Goal: Task Accomplishment & Management: Complete application form

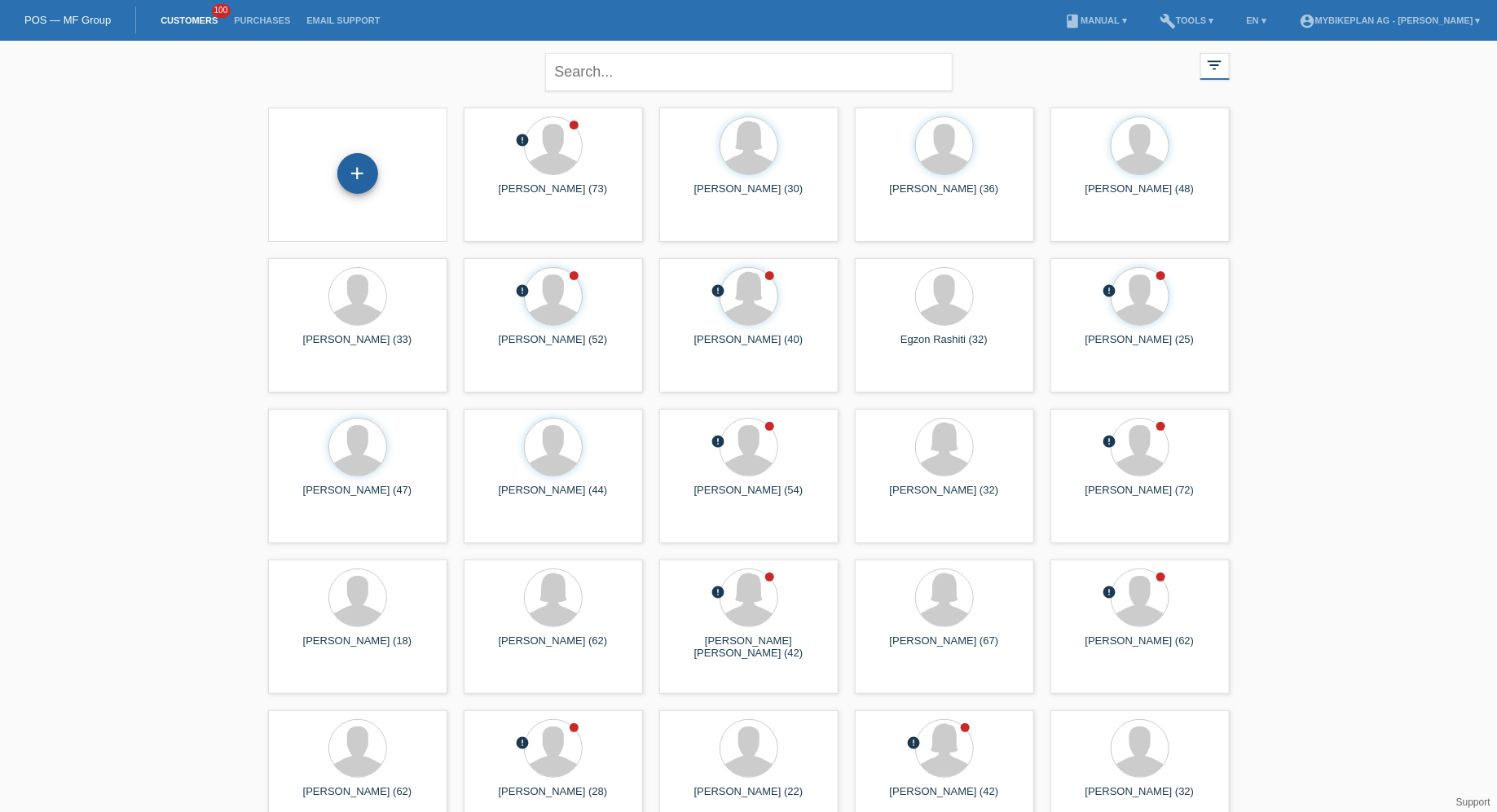
click at [348, 165] on div "+" at bounding box center [358, 174] width 41 height 41
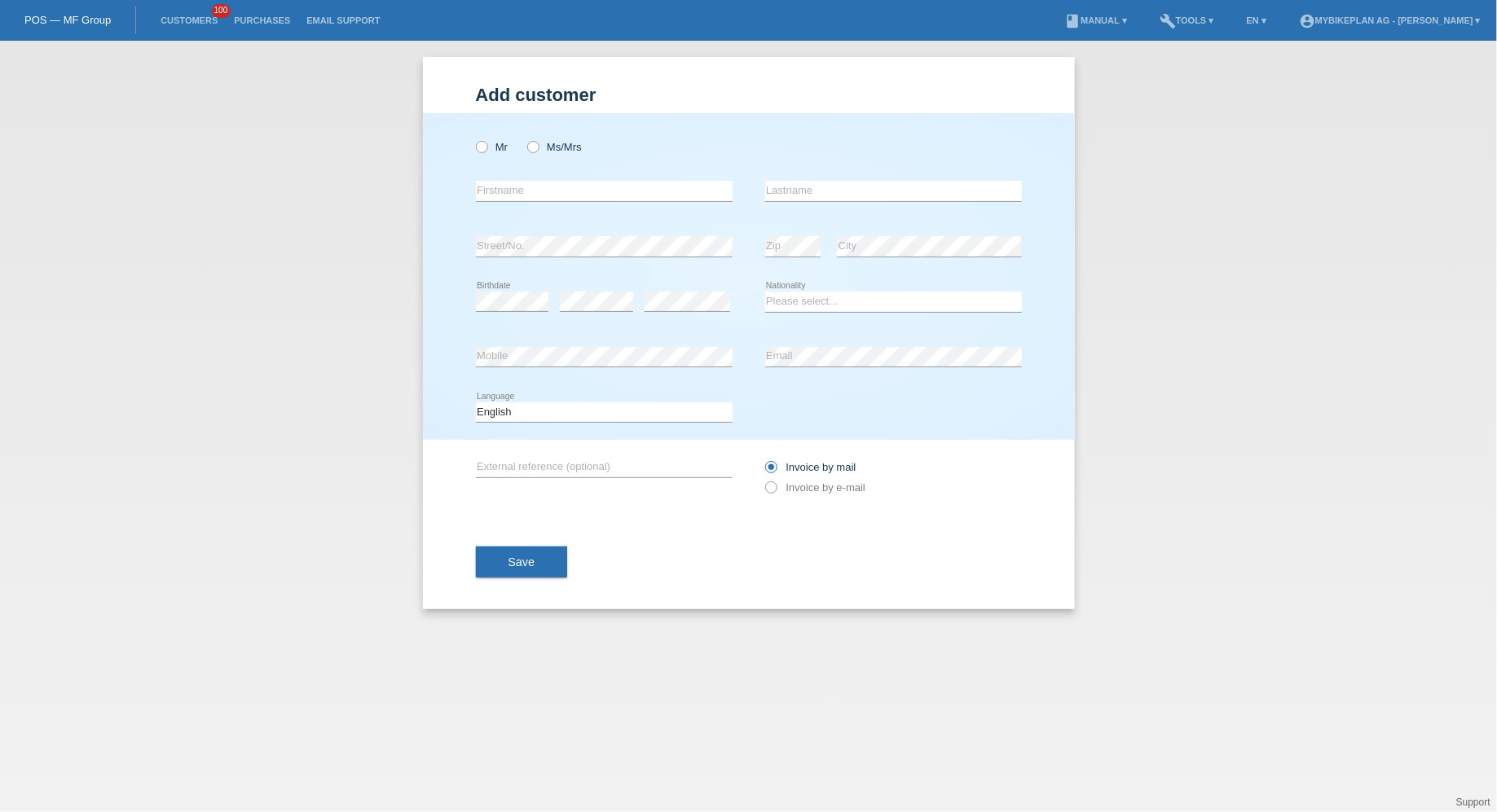
click at [198, 32] on li "Customers 100" at bounding box center [188, 21] width 74 height 41
click at [194, 25] on link "Customers" at bounding box center [188, 21] width 74 height 10
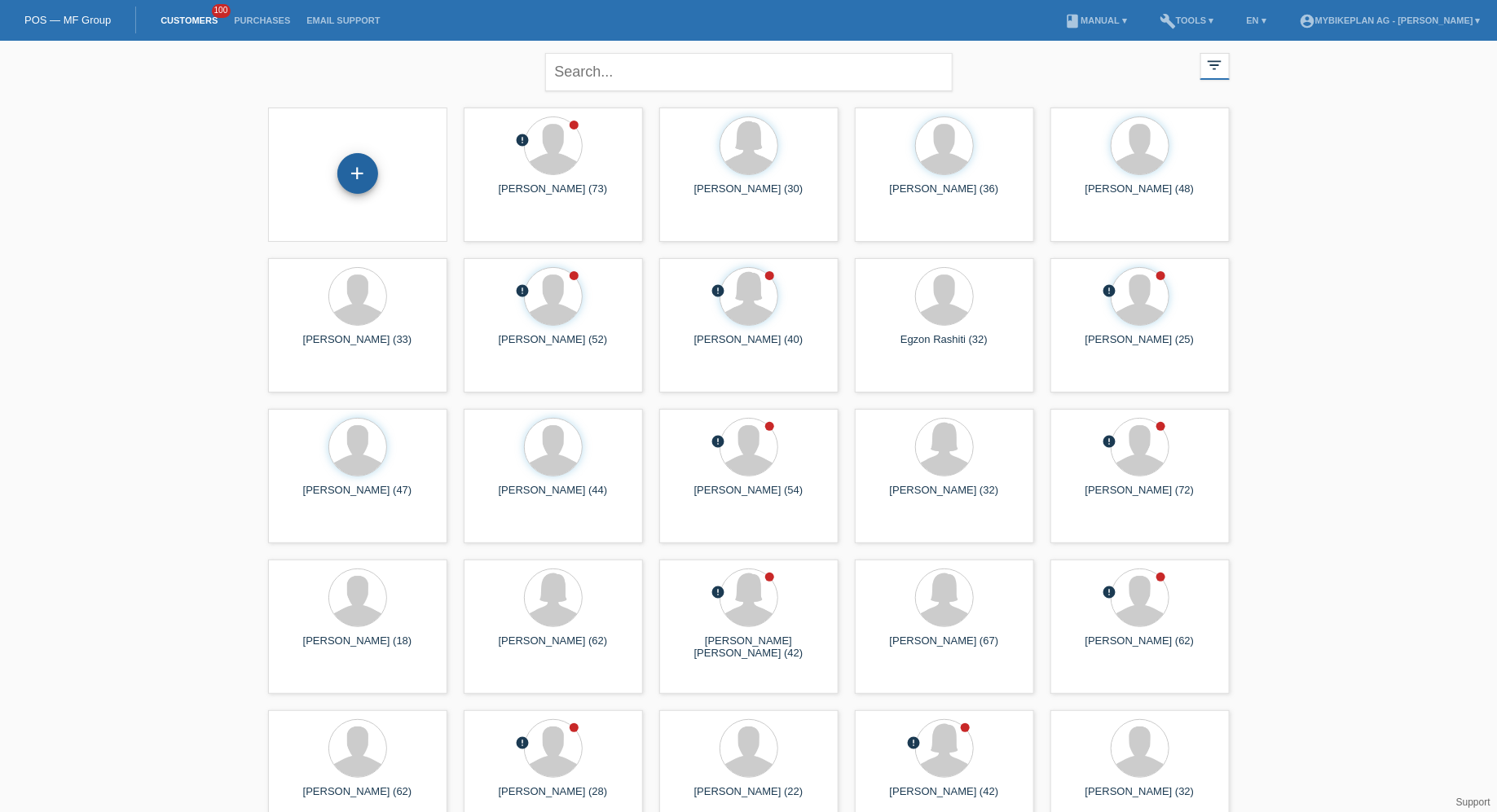
click at [370, 180] on div "+" at bounding box center [358, 174] width 41 height 41
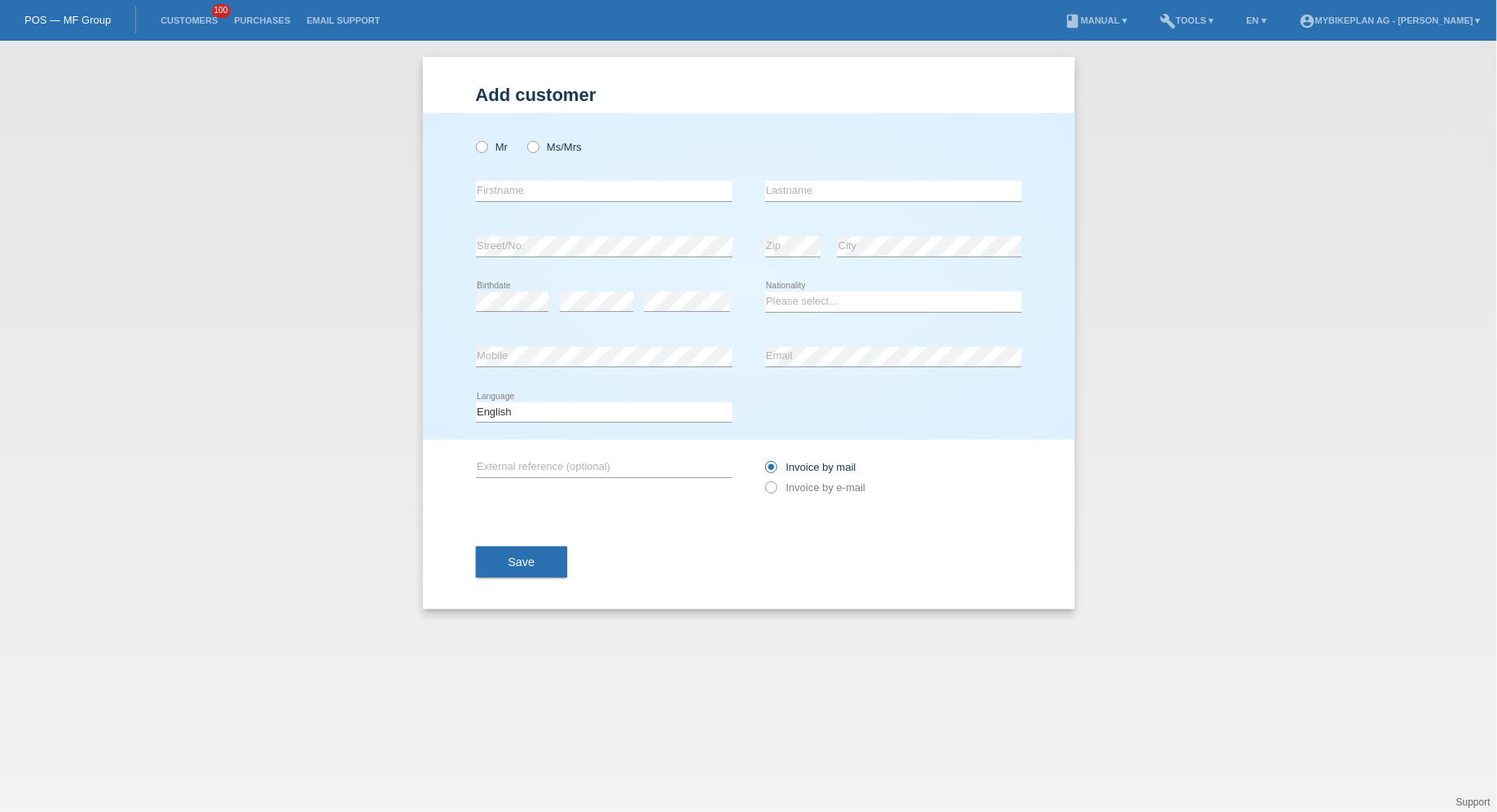
click at [498, 137] on div "Mr Ms/Mrs" at bounding box center [604, 147] width 257 height 33
click at [490, 147] on label "Mr" at bounding box center [491, 147] width 32 height 12
click at [487, 147] on input "Mr" at bounding box center [481, 146] width 11 height 11
radio input "true"
click at [532, 205] on div "error Firstname" at bounding box center [604, 191] width 257 height 55
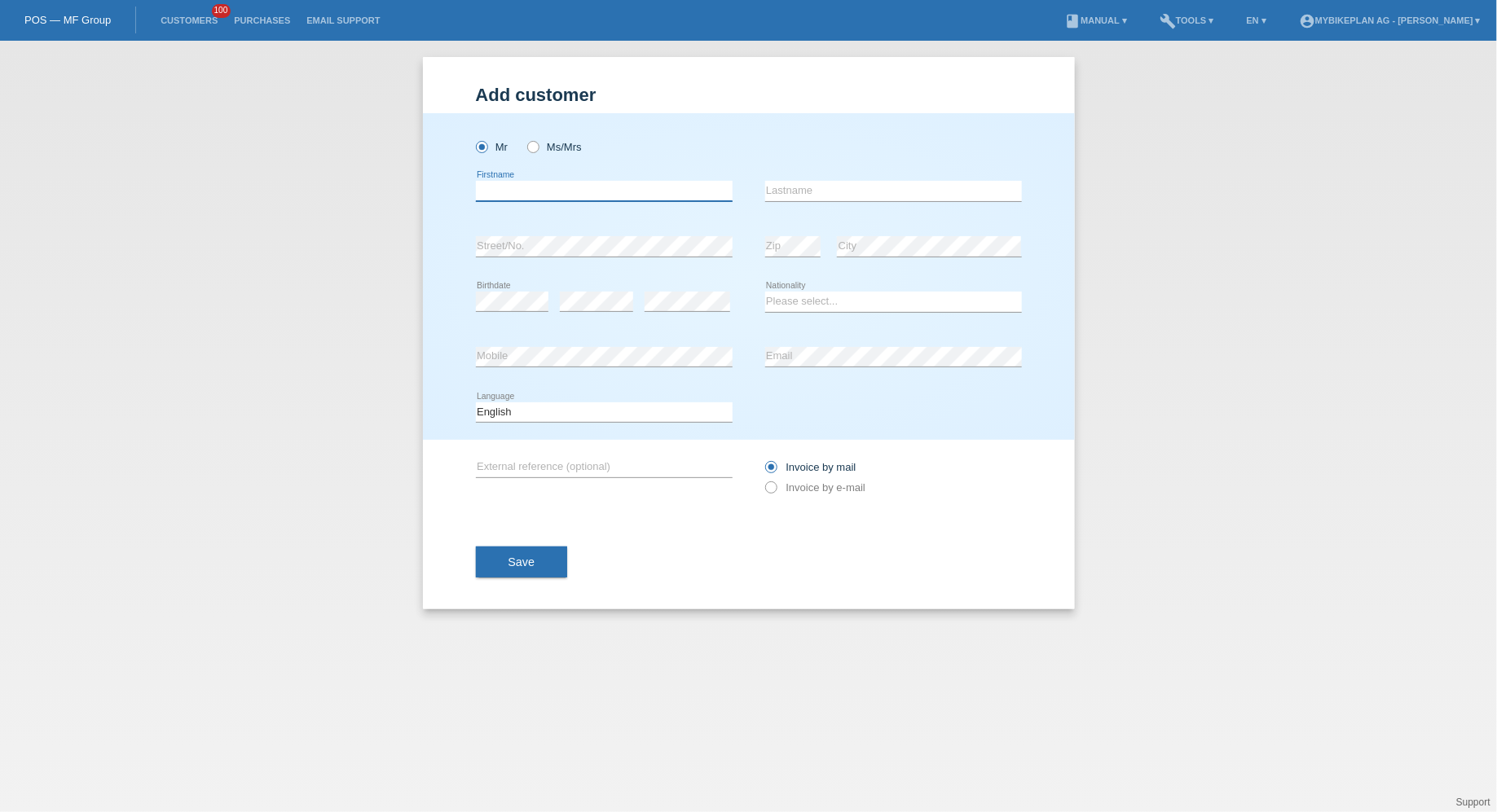
click at [536, 196] on input "text" at bounding box center [604, 190] width 257 height 21
type input "Ionel-Cornel"
type input "S"
type input "Dragan"
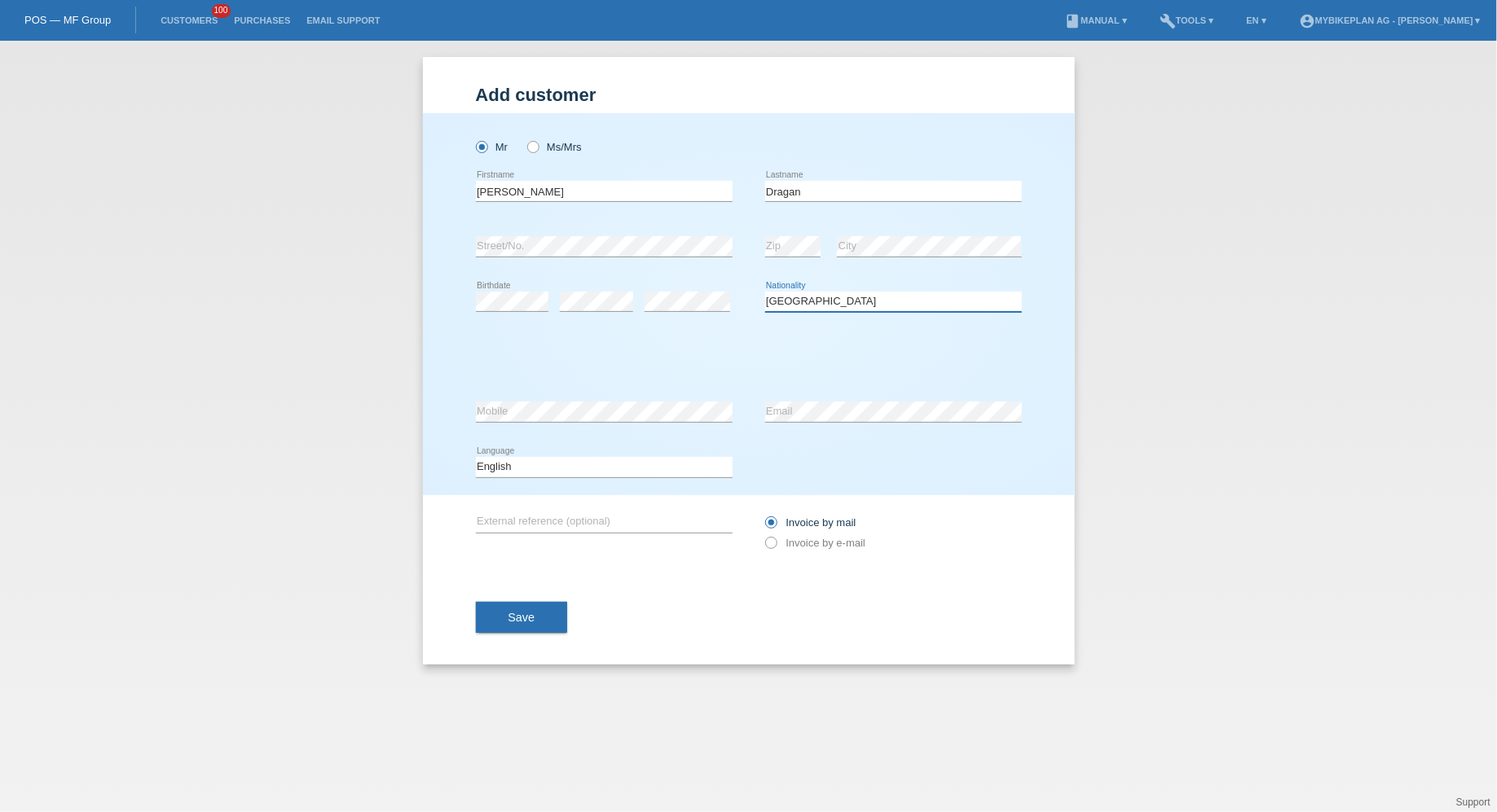
select select "RO"
select select "B"
select select "01"
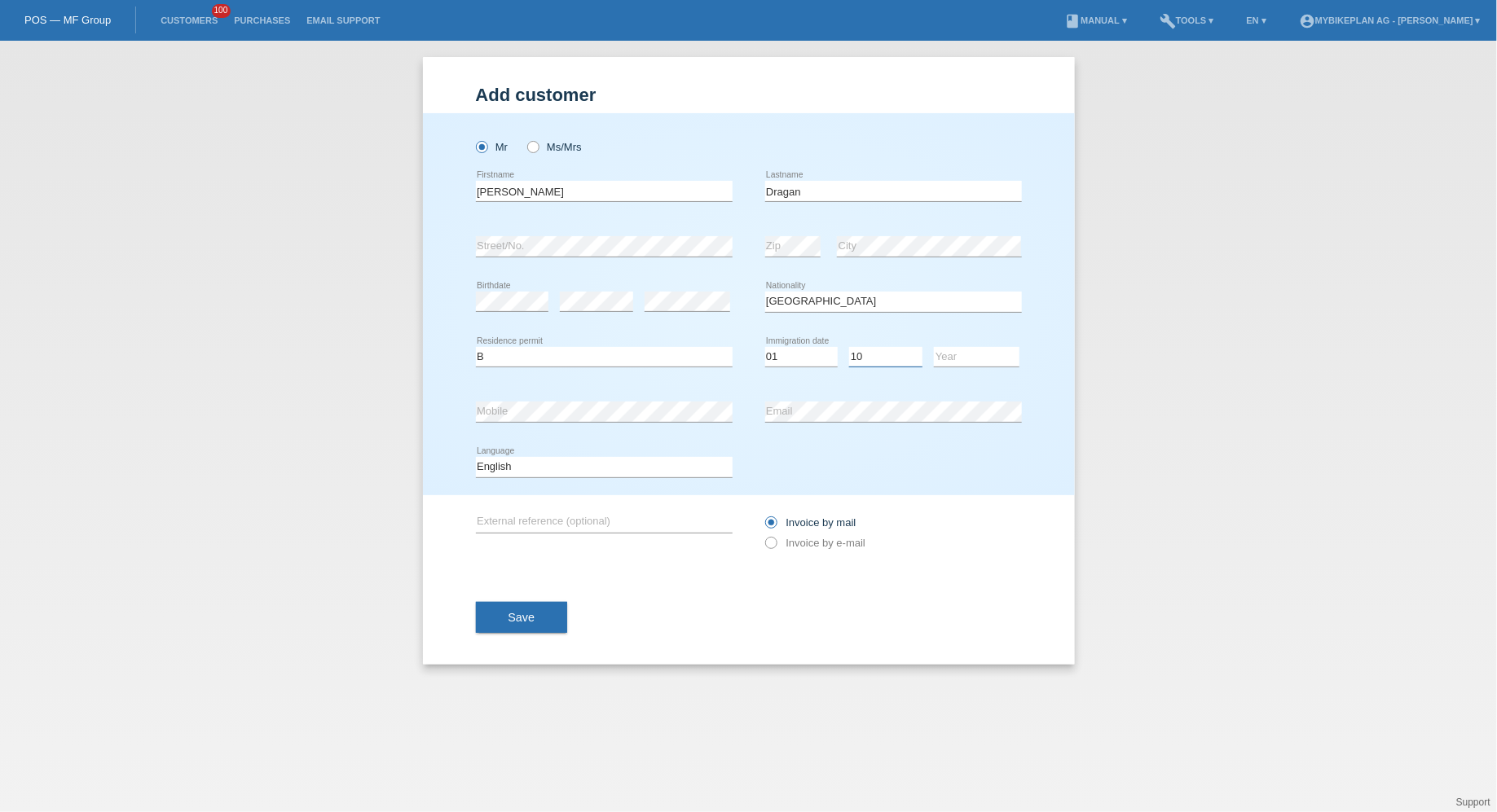
select select "12"
select select "2022"
click at [791, 523] on label "Invoice by mail" at bounding box center [810, 523] width 91 height 12
click at [776, 523] on input "Invoice by mail" at bounding box center [770, 527] width 11 height 21
click at [791, 537] on label "Invoice by e-mail" at bounding box center [815, 542] width 101 height 12
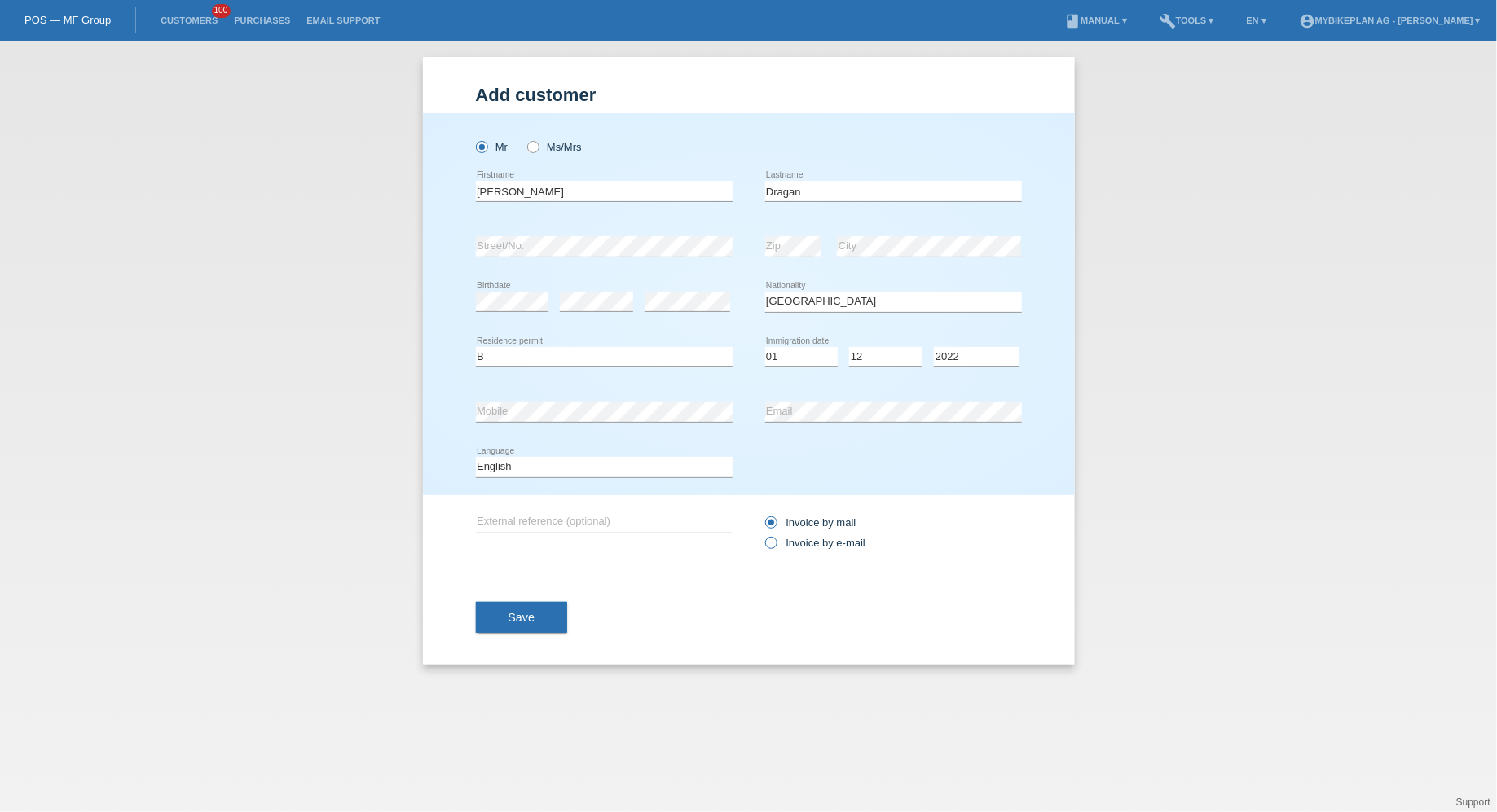
click at [776, 537] on input "Invoice by e-mail" at bounding box center [770, 546] width 11 height 21
radio input "true"
click at [521, 630] on button "Save" at bounding box center [522, 618] width 92 height 31
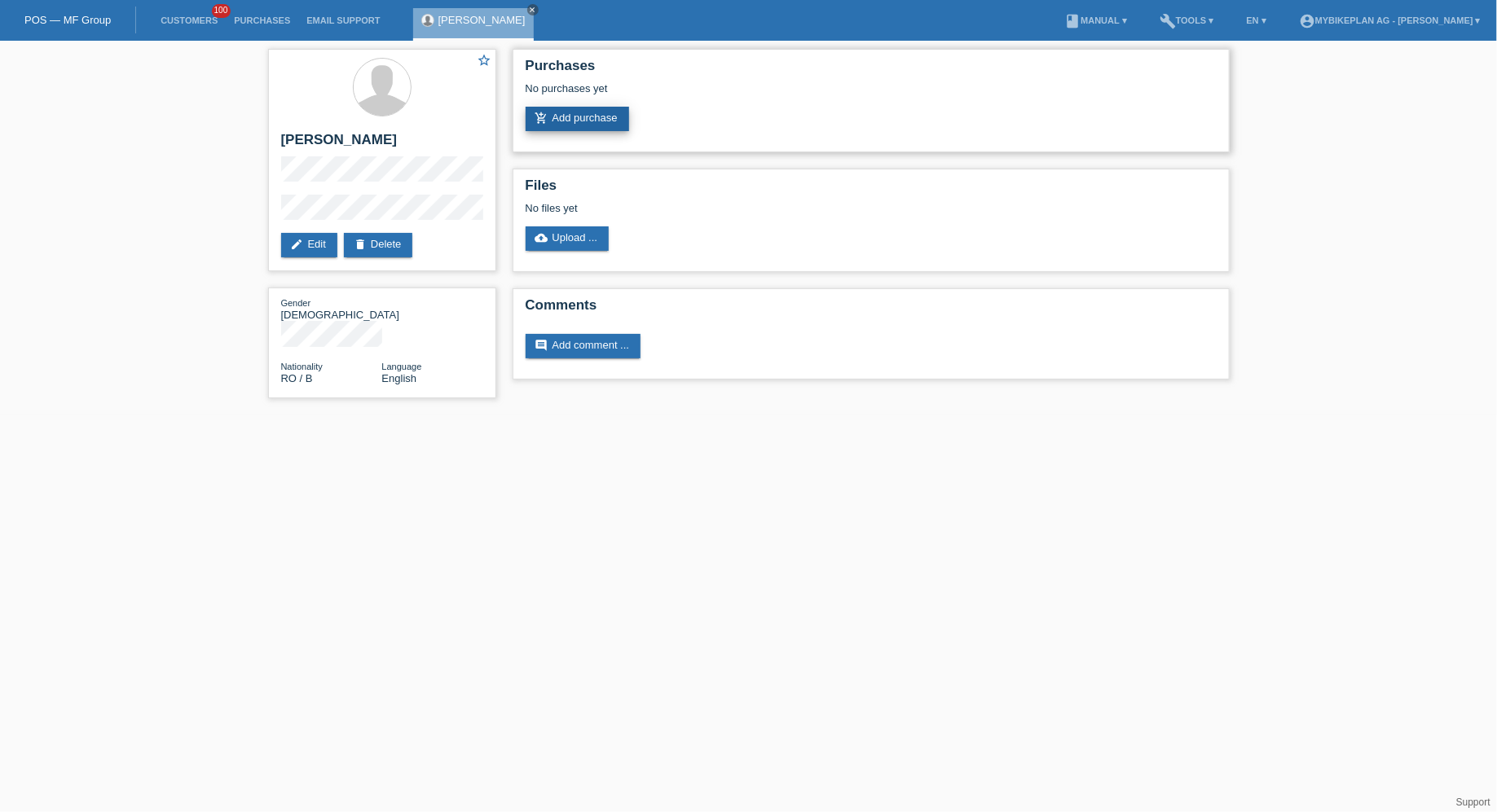
click at [571, 123] on link "add_shopping_cart Add purchase" at bounding box center [578, 119] width 104 height 25
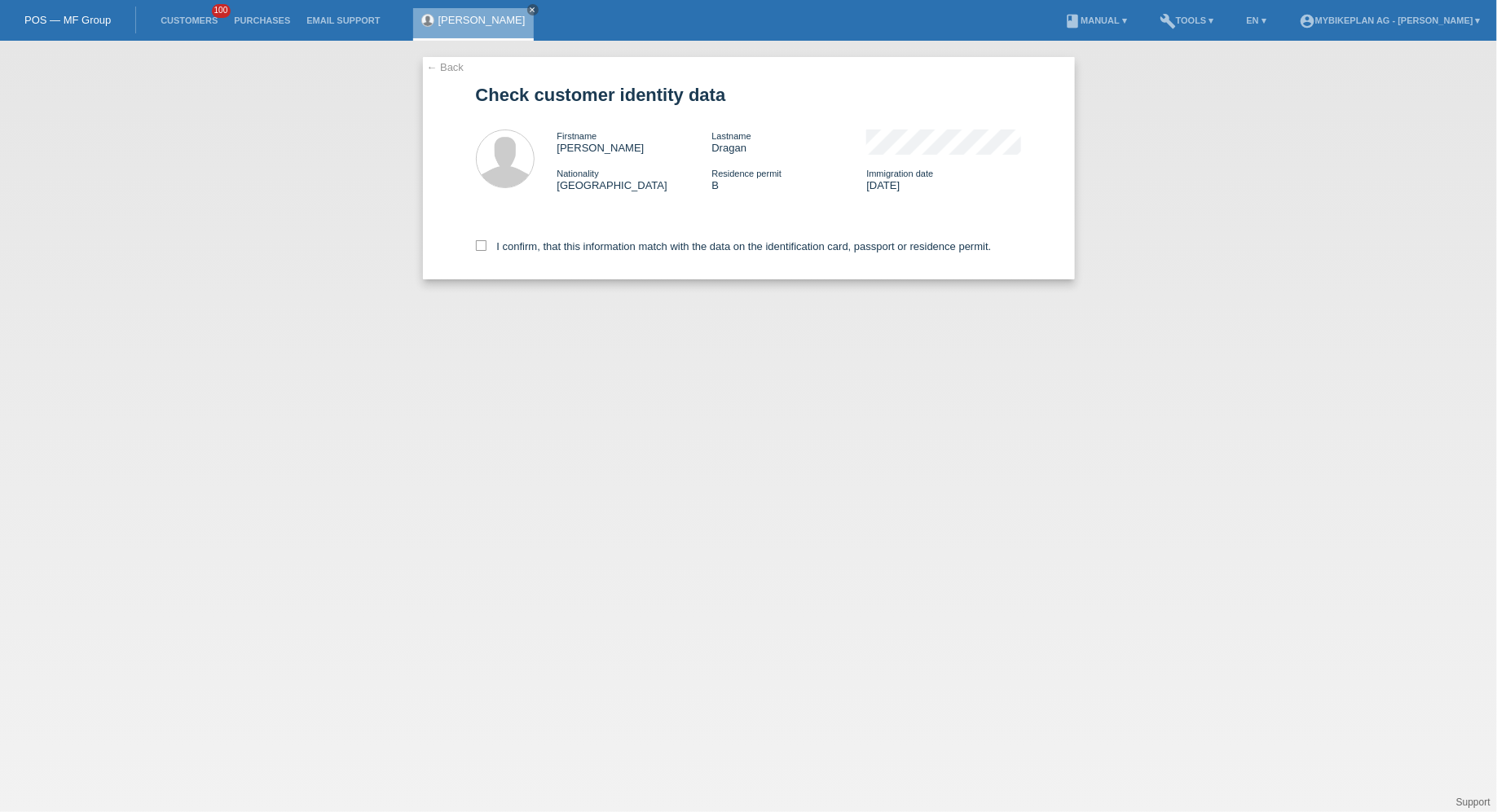
click at [556, 214] on div "I confirm, that this information match with the data on the identification card…" at bounding box center [748, 243] width 546 height 72
click at [552, 248] on label "I confirm, that this information match with the data on the identification card…" at bounding box center [734, 246] width 516 height 12
click at [487, 248] on input "I confirm, that this information match with the data on the identification card…" at bounding box center [481, 245] width 11 height 11
checkbox input "true"
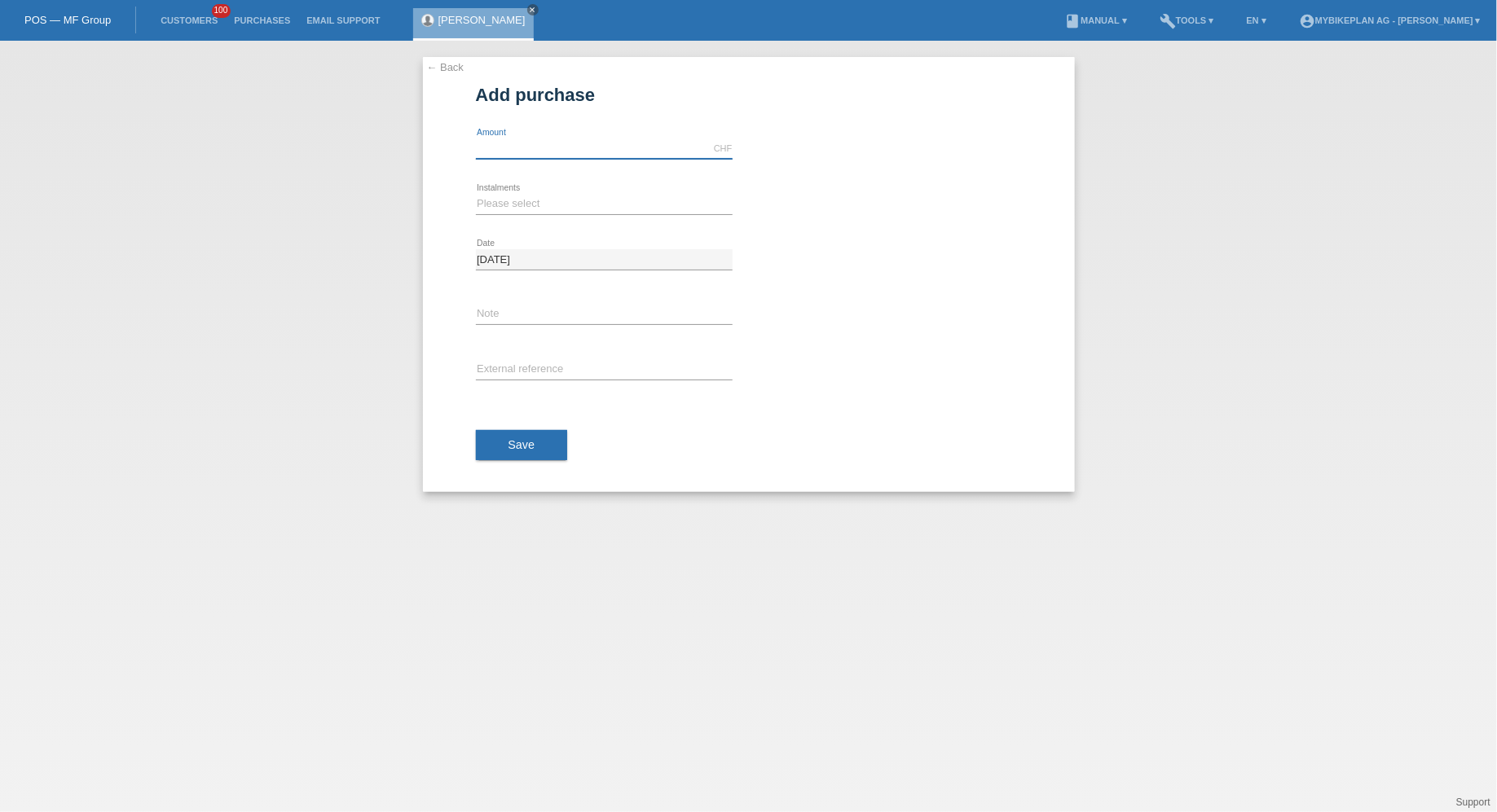
click at [553, 157] on input "text" at bounding box center [604, 148] width 257 height 21
type input "4490.00"
click at [501, 206] on select "Please select 6 instalments 12 instalments 18 instalments 24 instalments 36 ins…" at bounding box center [604, 204] width 257 height 20
select select "488"
click at [476, 194] on select "Please select 6 instalments 12 instalments 18 instalments 24 instalments 36 ins…" at bounding box center [604, 204] width 257 height 20
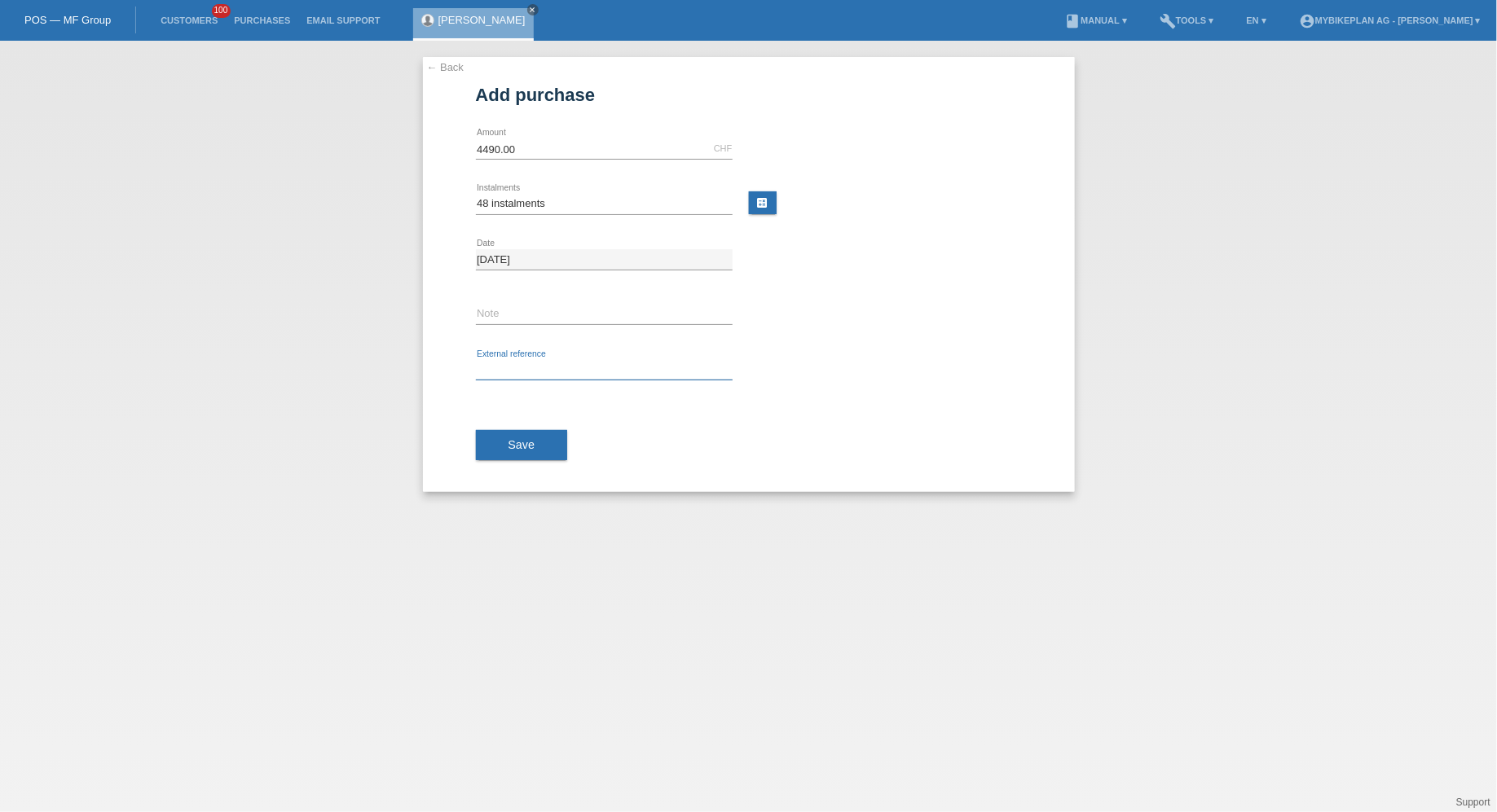
click at [515, 366] on input "text" at bounding box center [604, 370] width 257 height 21
paste input "44621634489"
type input "44621634489"
click at [504, 448] on button "Save" at bounding box center [522, 446] width 92 height 31
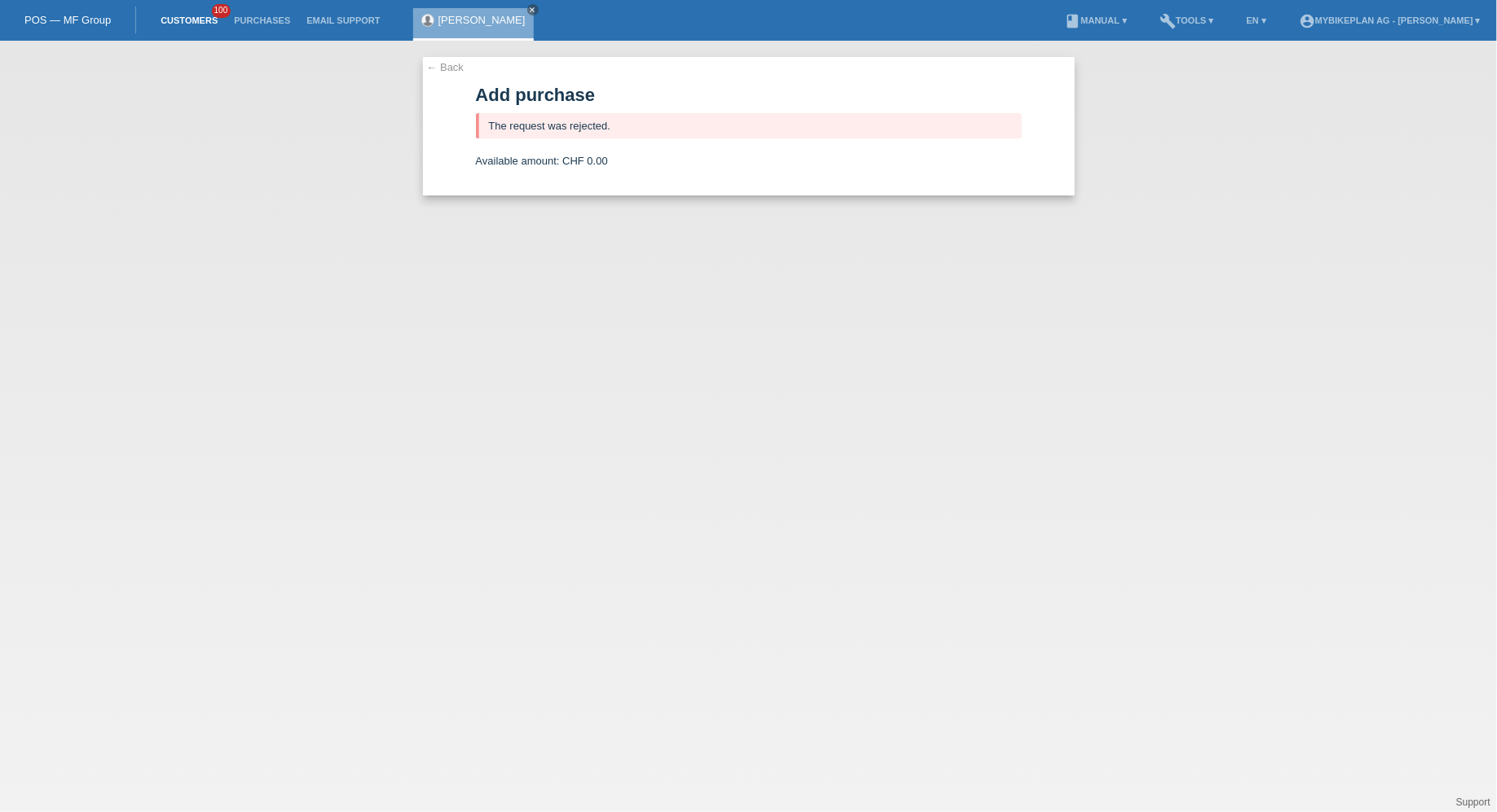
click at [204, 17] on link "Customers" at bounding box center [188, 21] width 74 height 10
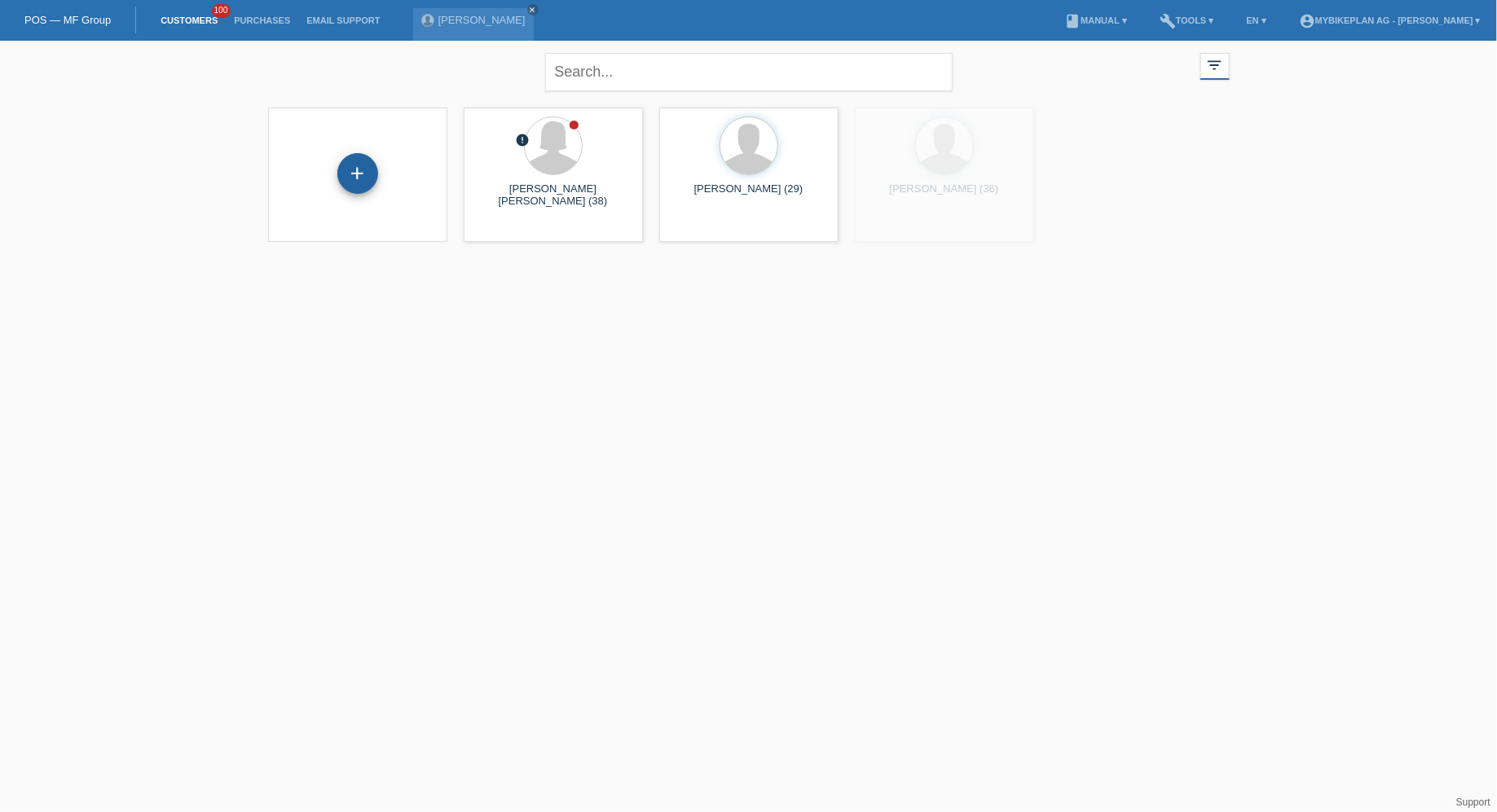
click at [348, 175] on div "+" at bounding box center [358, 174] width 41 height 41
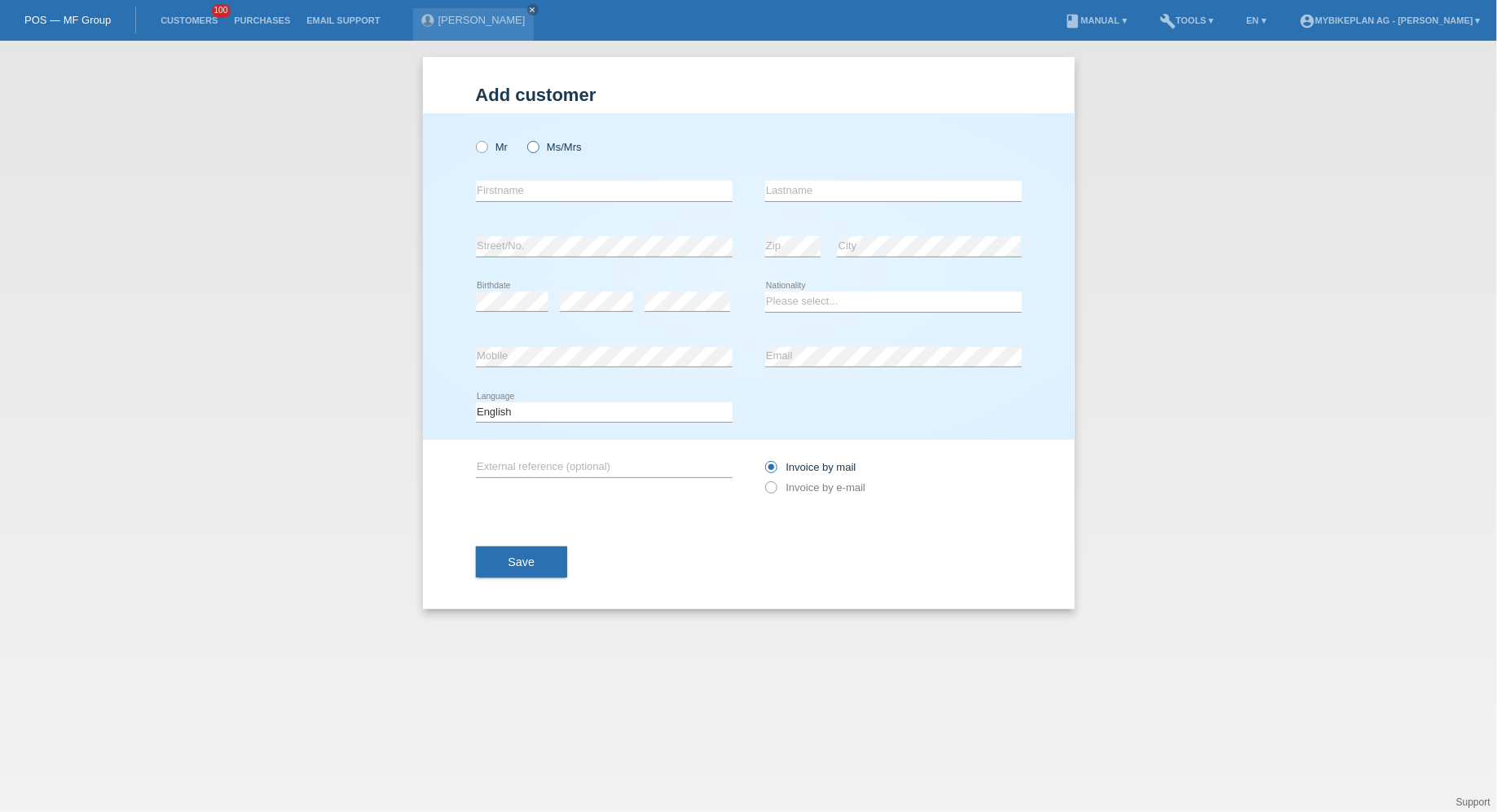
click at [524, 138] on icon at bounding box center [524, 138] width 0 height 0
click at [534, 148] on input "Ms/Mrs" at bounding box center [533, 146] width 11 height 11
radio input "true"
click at [574, 188] on input "text" at bounding box center [604, 190] width 257 height 21
paste input "[PERSON_NAME]"
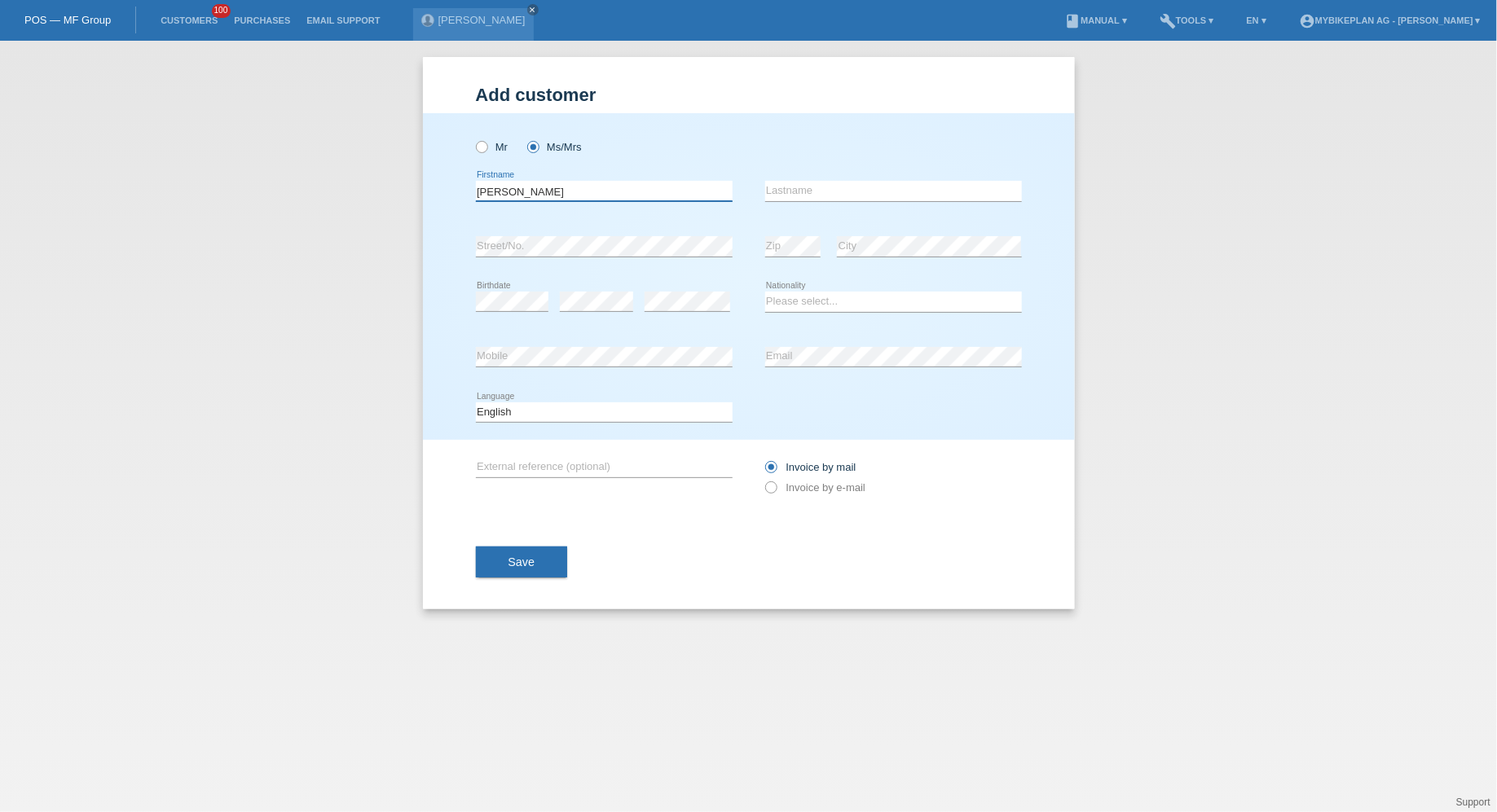
click at [574, 188] on input "[PERSON_NAME]" at bounding box center [604, 190] width 257 height 21
type input "[PERSON_NAME]"
paste input "Dragan"
type input "Dragan"
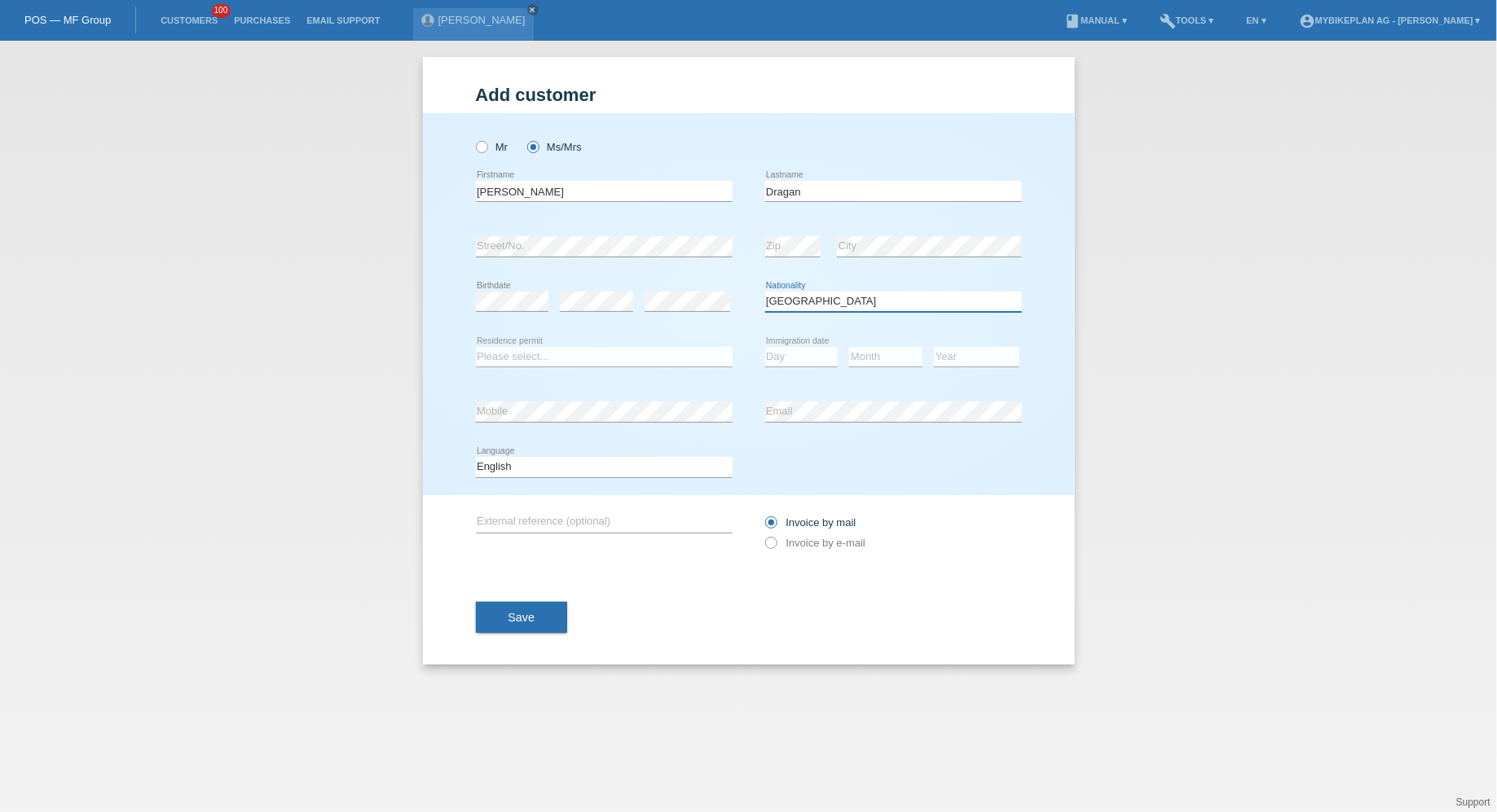
select select "RO"
select select "B"
select select "01"
select select "12"
select select "2022"
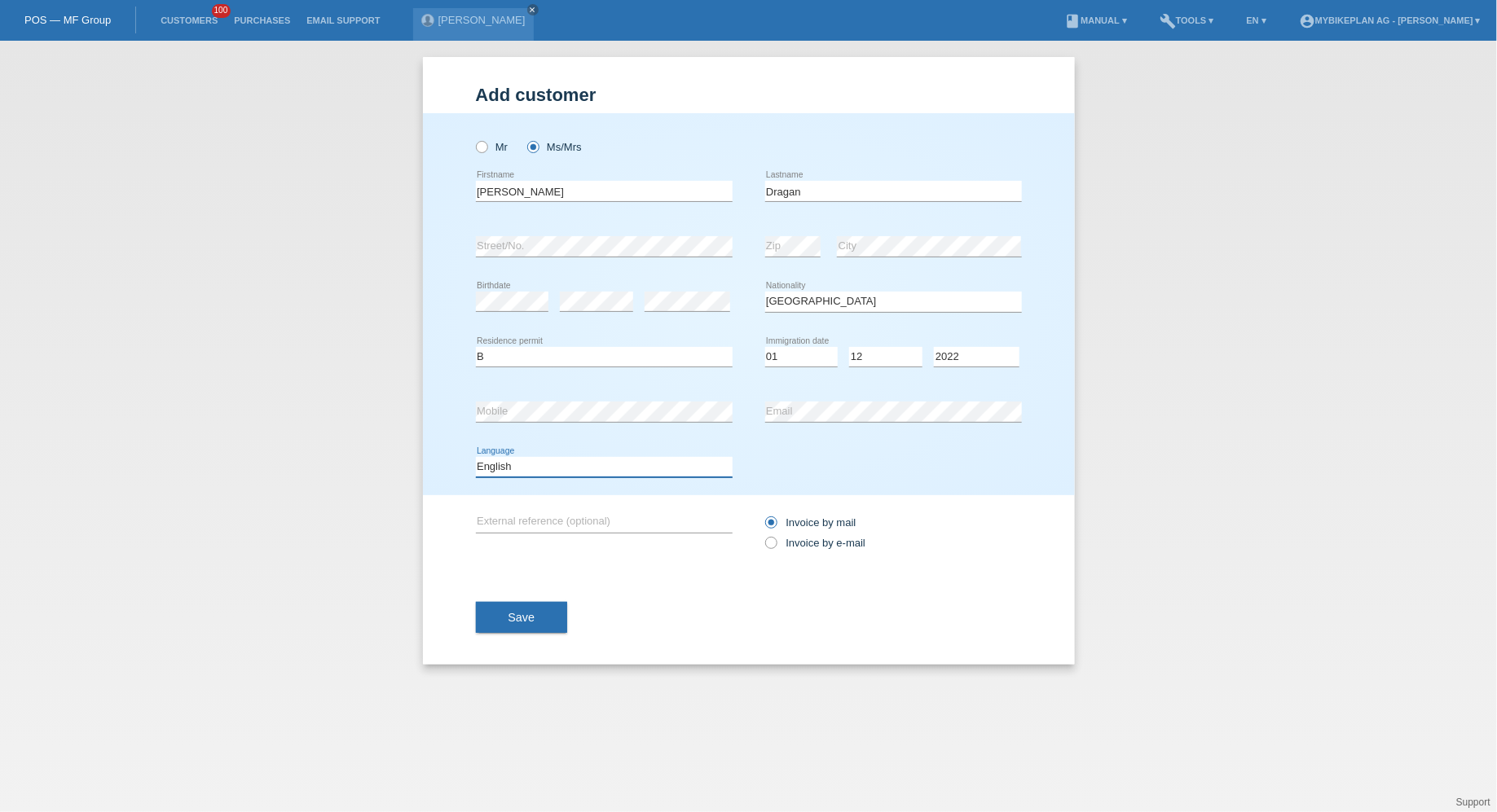
click at [624, 472] on select "Deutsch Français Italiano English" at bounding box center [604, 467] width 257 height 20
select select "de"
click at [476, 457] on select "Deutsch Français Italiano English" at bounding box center [604, 467] width 257 height 20
click at [802, 536] on label "Invoice by e-mail" at bounding box center [815, 542] width 101 height 12
click at [776, 536] on input "Invoice by e-mail" at bounding box center [770, 546] width 11 height 21
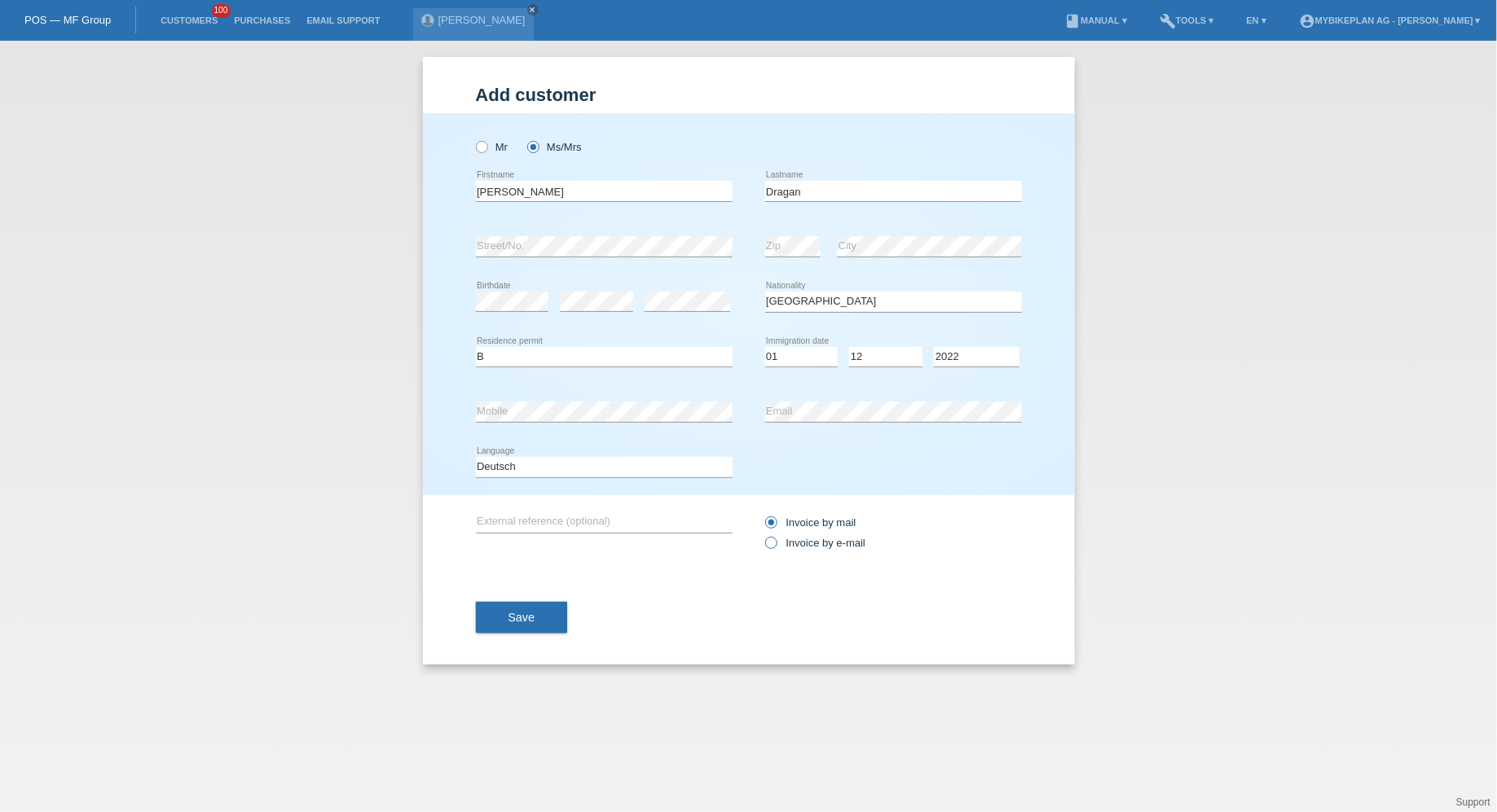
radio input "true"
click at [501, 613] on button "Save" at bounding box center [522, 618] width 92 height 31
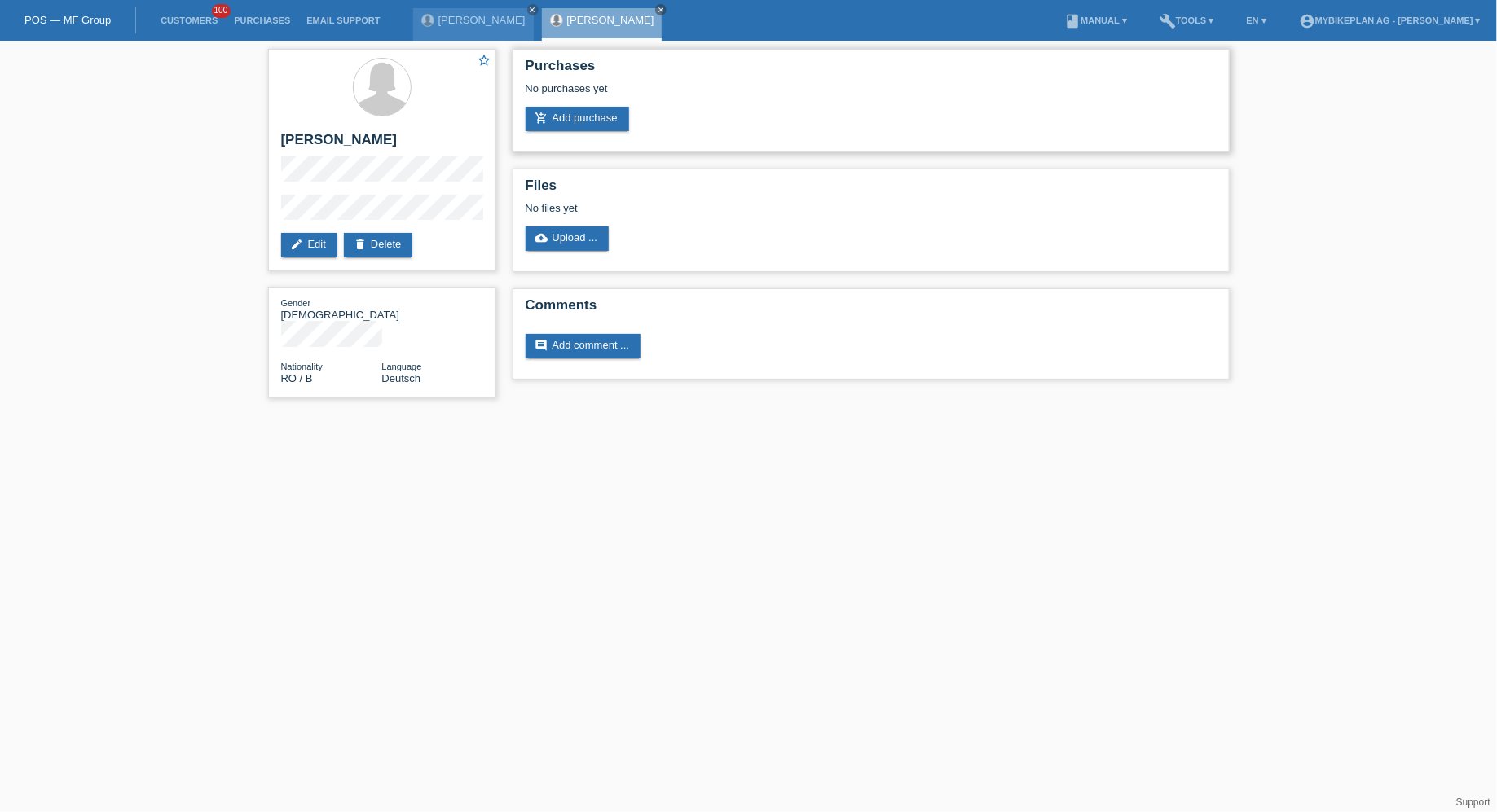
click at [541, 132] on div "Purchases No purchases yet add_shopping_cart Add purchase" at bounding box center [871, 101] width 717 height 104
click at [543, 127] on link "add_shopping_cart Add purchase" at bounding box center [578, 119] width 104 height 25
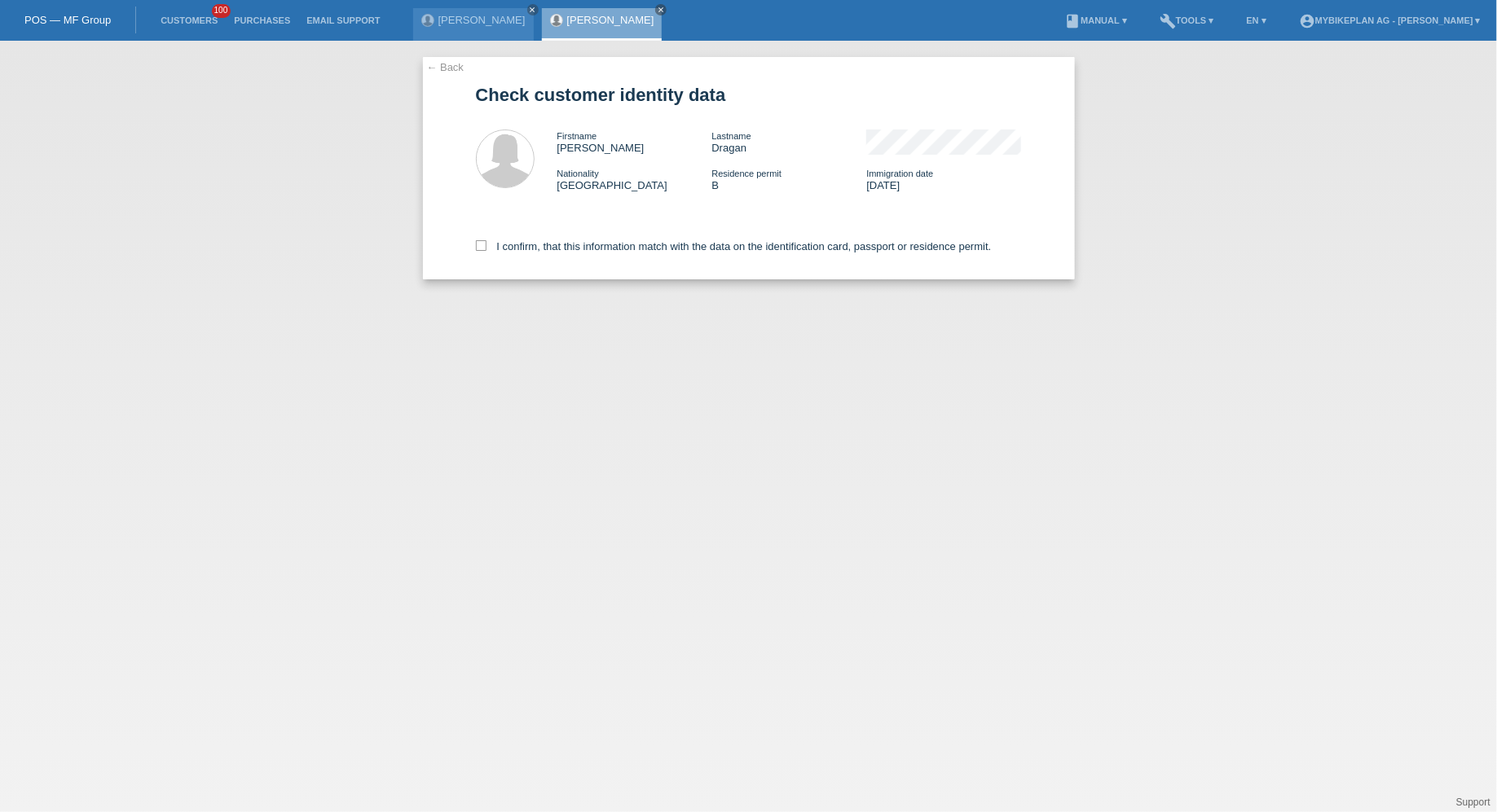
click at [519, 283] on div "← Back Check customer identity data Firstname Georgeta Rodica Lastname Dragan N…" at bounding box center [748, 427] width 1497 height 772
click at [521, 250] on label "I confirm, that this information match with the data on the identification card…" at bounding box center [734, 246] width 516 height 12
click at [487, 250] on input "I confirm, that this information match with the data on the identification card…" at bounding box center [481, 245] width 11 height 11
checkbox input "true"
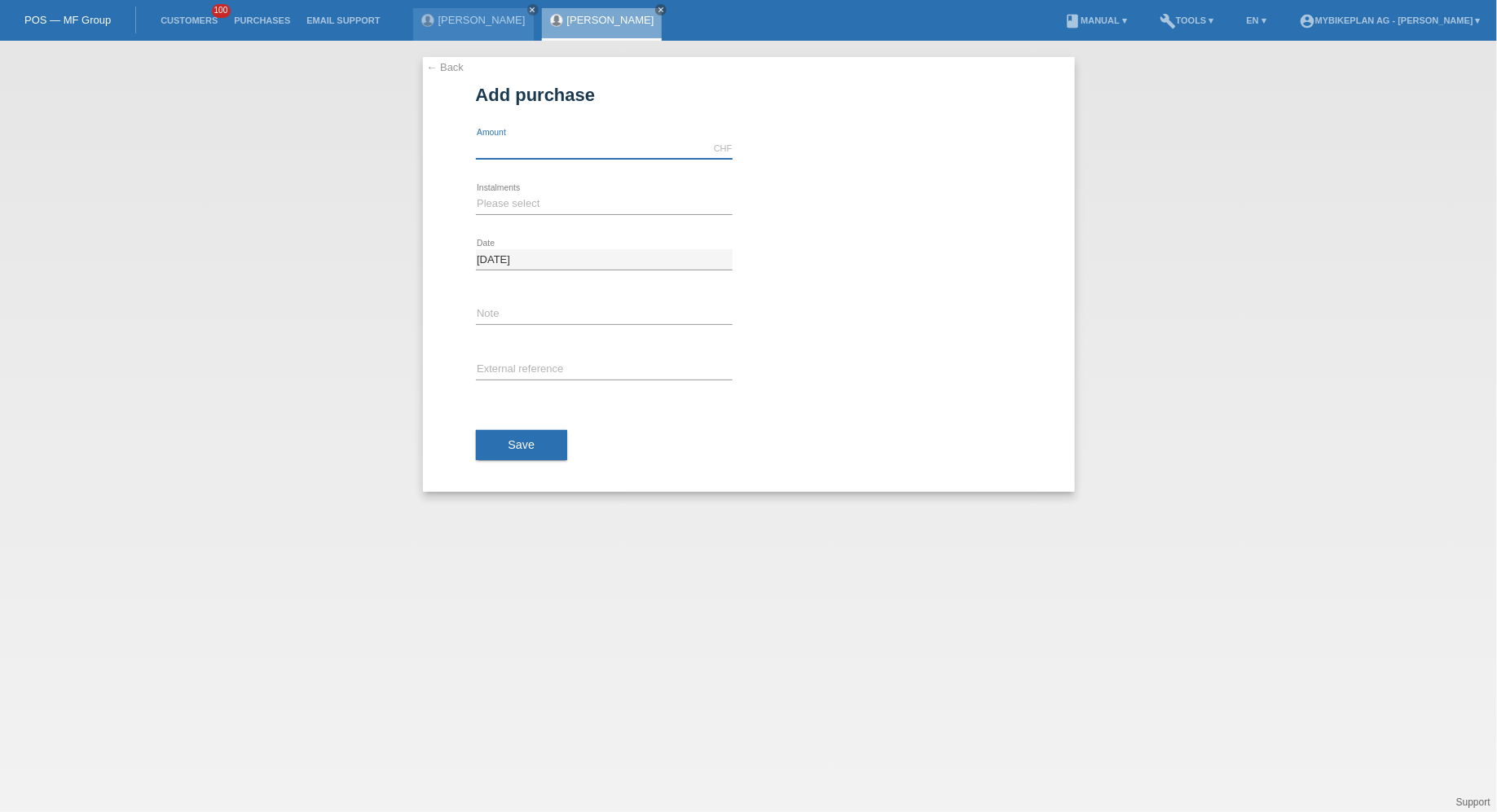
click at [504, 144] on input "text" at bounding box center [604, 148] width 257 height 21
type input "14838.00"
click at [471, 205] on div "← Back Add purchase Available amount: 14838.00 CHF error Amount error" at bounding box center [748, 275] width 652 height 435
click at [486, 205] on select "Please select 6 instalments 12 instalments 18 instalments 24 instalments 36 ins…" at bounding box center [604, 204] width 257 height 20
select select "488"
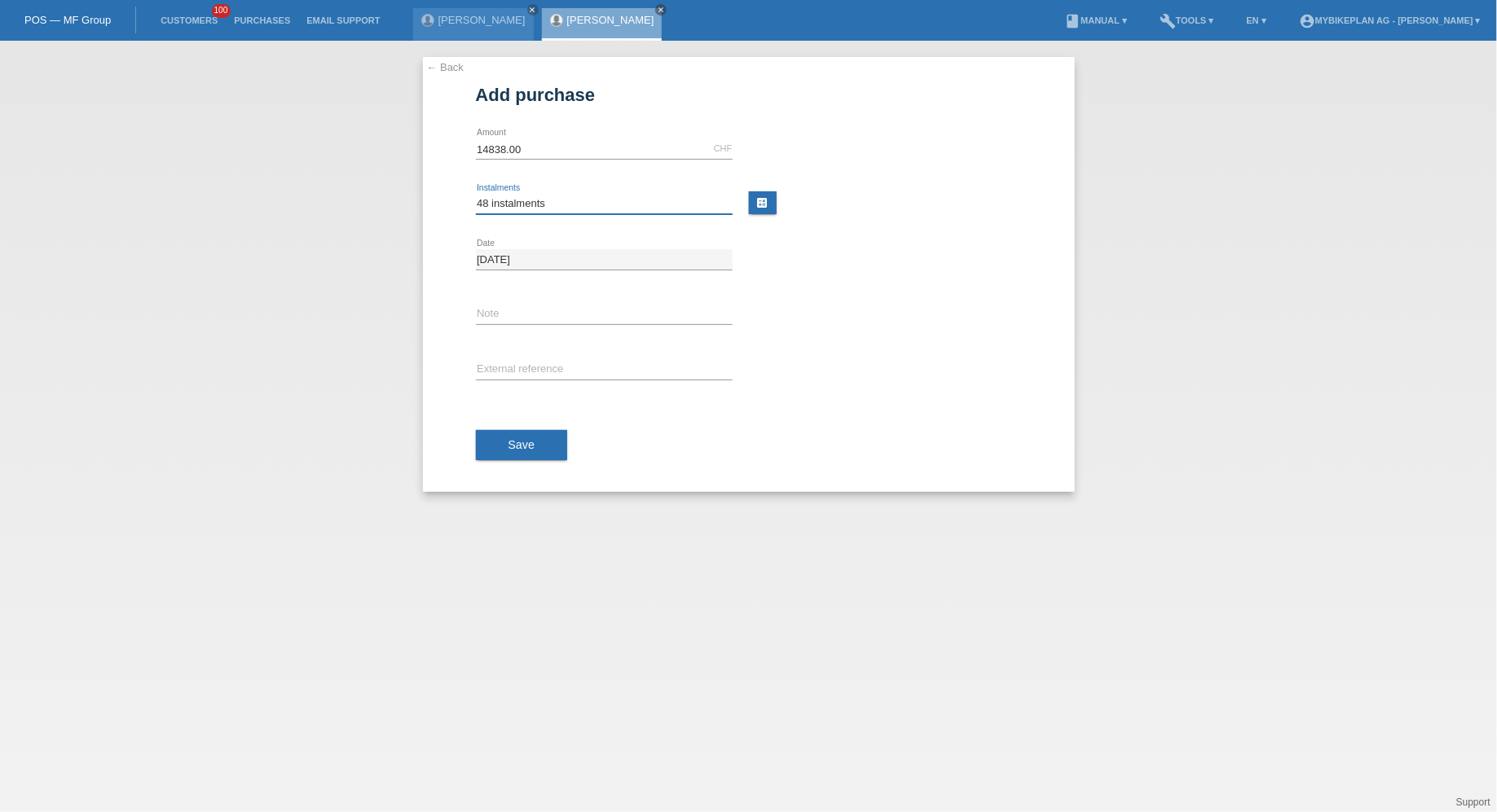
click at [476, 194] on select "Please select 6 instalments 12 instalments 18 instalments 24 instalments 36 ins…" at bounding box center [604, 204] width 257 height 20
click at [511, 365] on input "text" at bounding box center [604, 370] width 257 height 21
paste input "44642593415"
type input "44642593415"
click at [512, 422] on div "Save" at bounding box center [748, 445] width 546 height 94
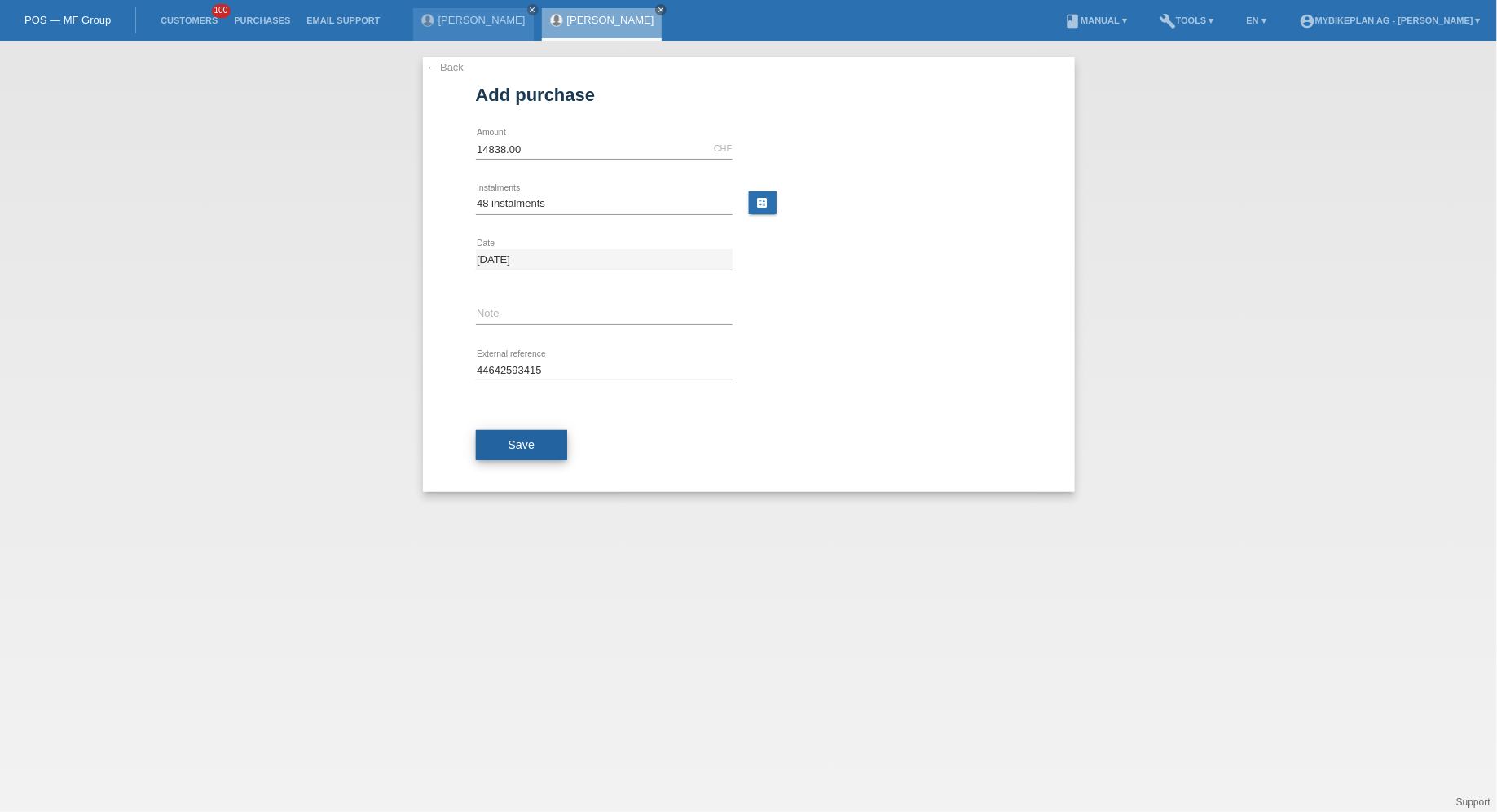
click at [511, 444] on span "Save" at bounding box center [521, 444] width 26 height 13
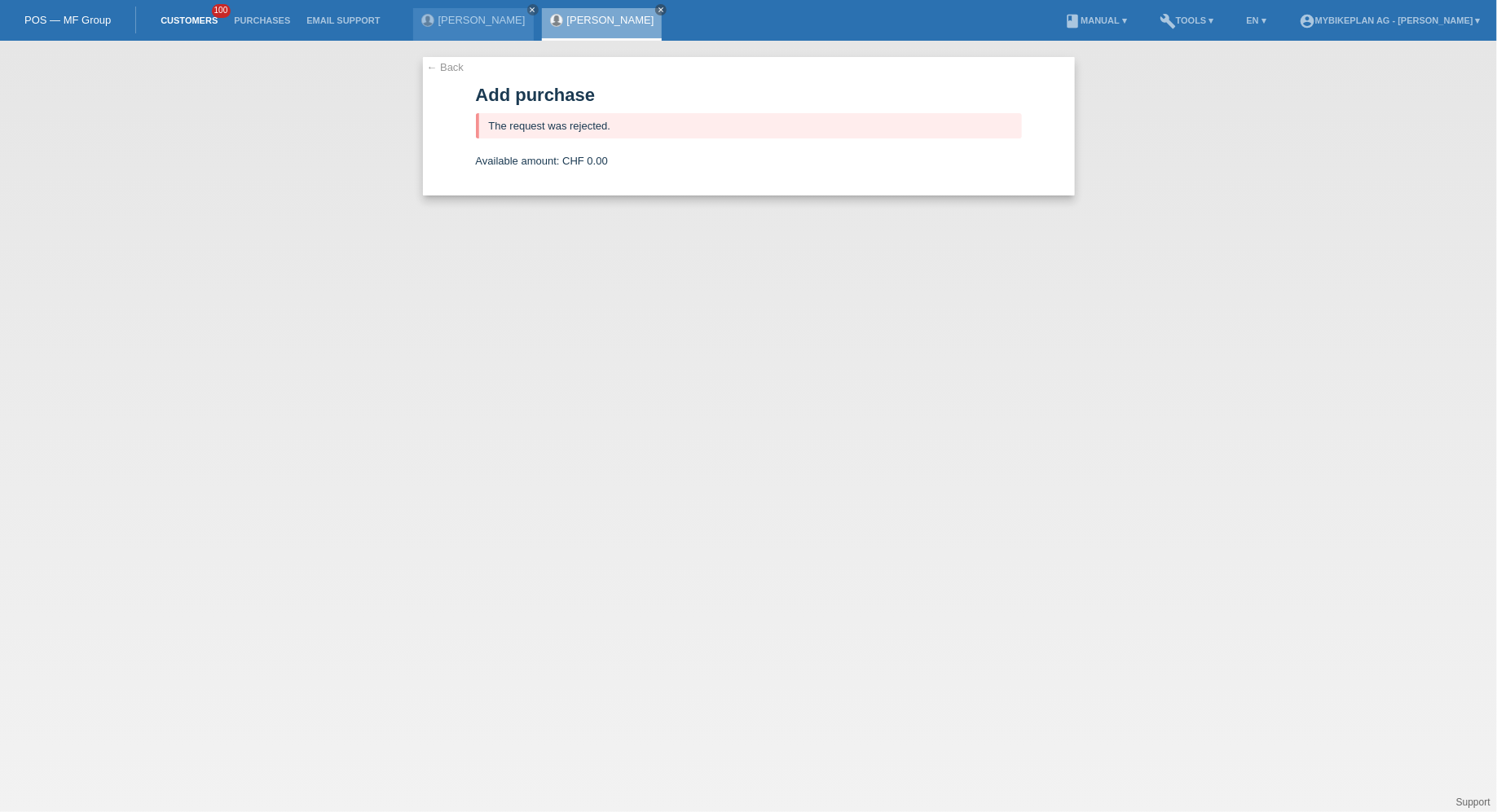
click at [195, 20] on link "Customers" at bounding box center [188, 21] width 74 height 10
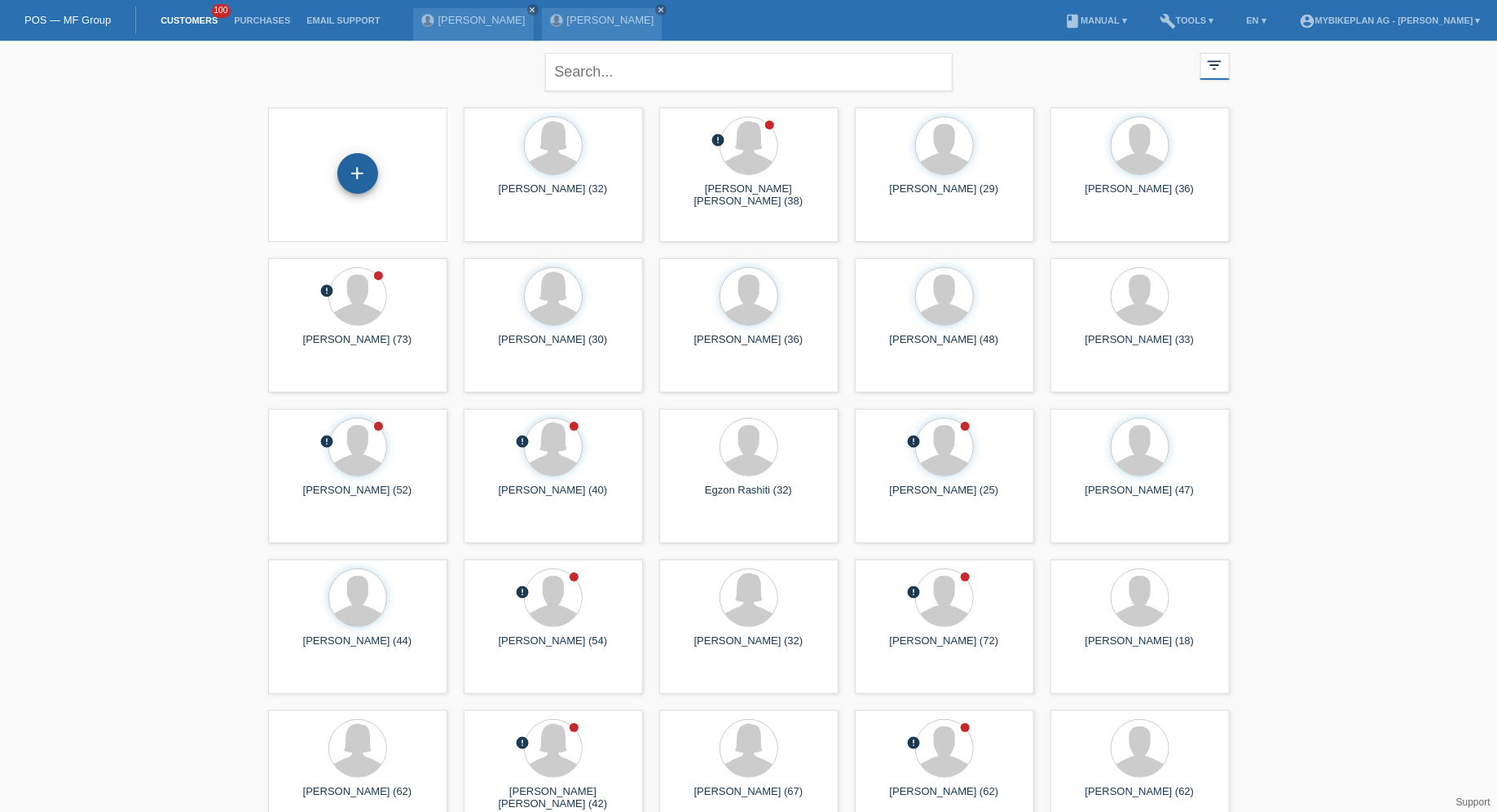
click at [347, 167] on div "+" at bounding box center [358, 174] width 41 height 41
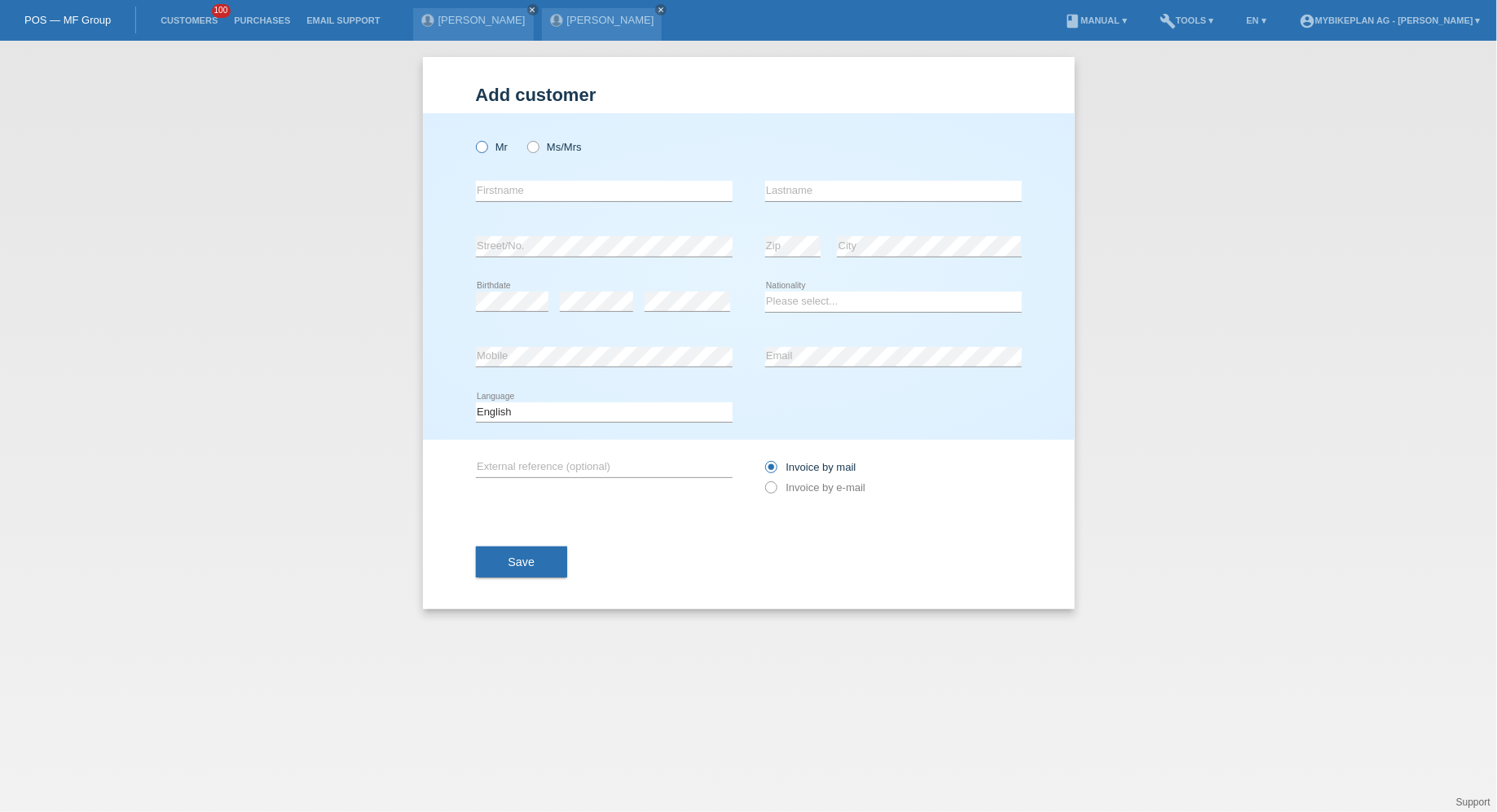
click at [498, 152] on label "Mr" at bounding box center [491, 147] width 32 height 12
click at [487, 152] on input "Mr" at bounding box center [481, 146] width 11 height 11
radio input "true"
click at [551, 152] on label "Ms/Mrs" at bounding box center [555, 147] width 55 height 12
click at [538, 152] on input "Ms/Mrs" at bounding box center [533, 146] width 11 height 11
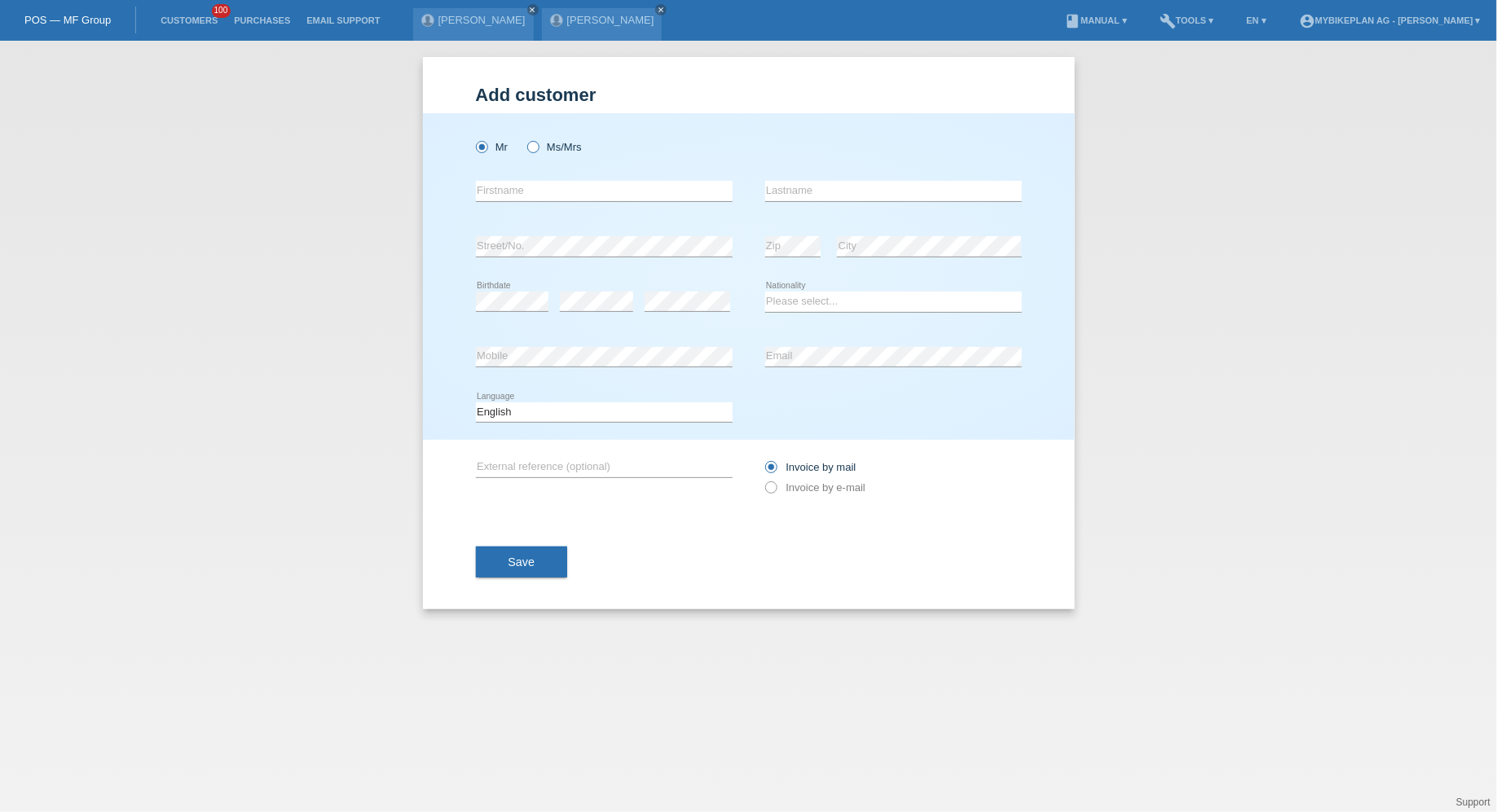
radio input "true"
click at [558, 207] on div "error Firstname" at bounding box center [604, 191] width 257 height 55
click at [567, 201] on icon at bounding box center [604, 201] width 257 height 1
click at [564, 192] on input "text" at bounding box center [604, 190] width 257 height 21
type input "Marion"
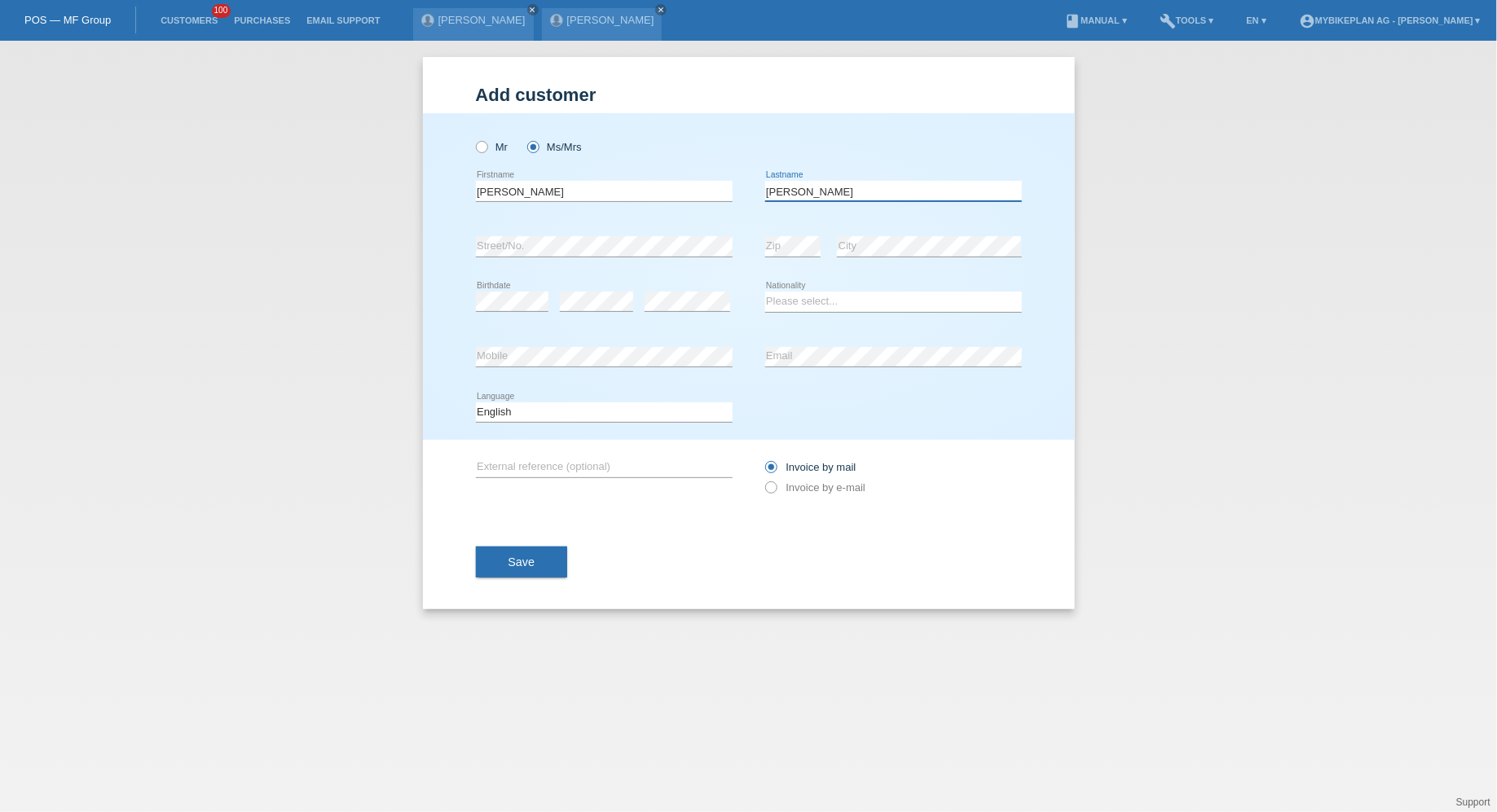
type input "[PERSON_NAME]"
click at [576, 186] on input "Marion" at bounding box center [604, 190] width 257 height 21
paste input "Edith Gertrude"
type input "Marion Edith Gertrude"
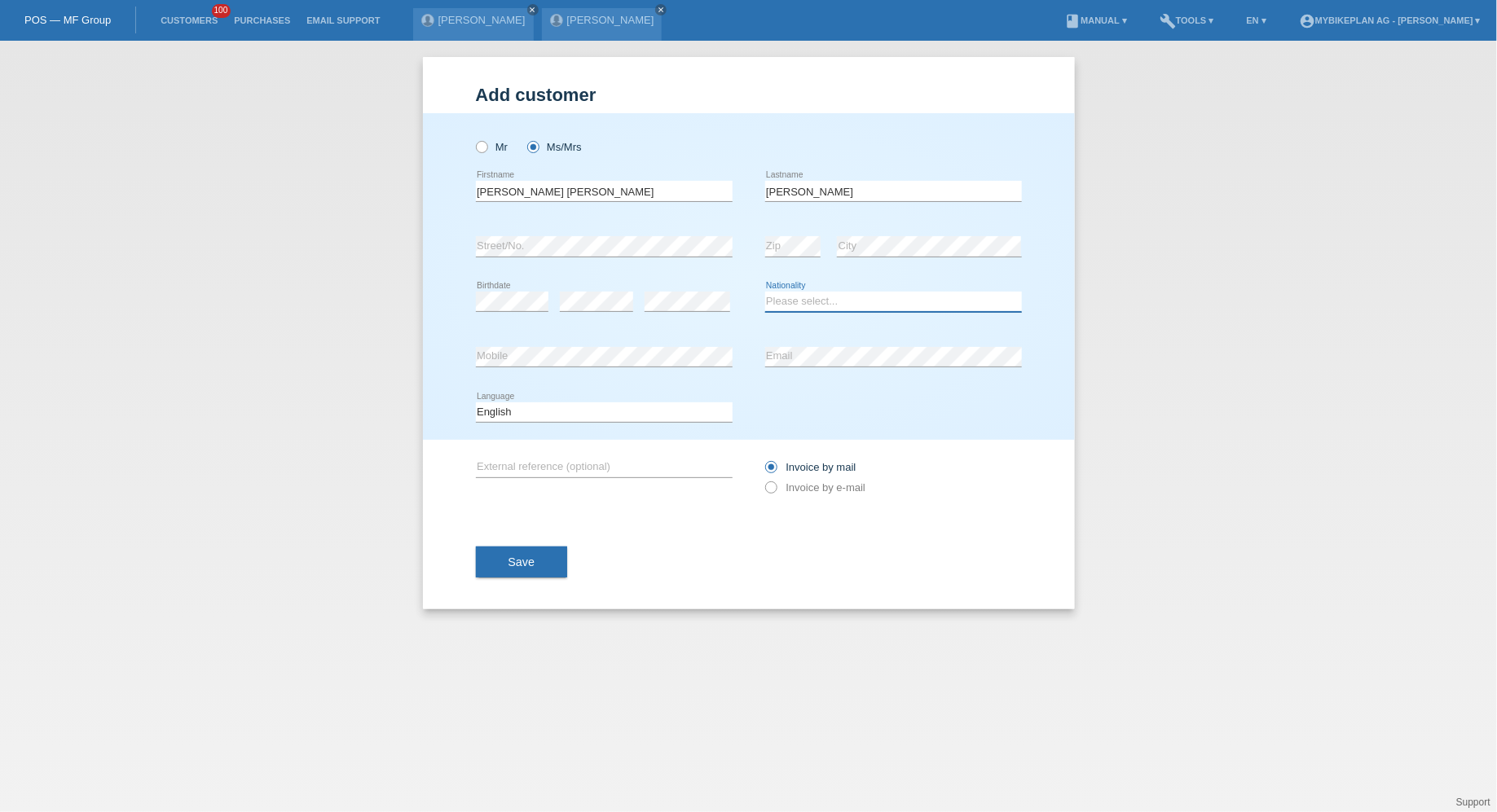
select select "CH"
click at [624, 415] on select "Deutsch Français Italiano English" at bounding box center [604, 412] width 257 height 20
select select "de"
click at [476, 402] on select "Deutsch Français Italiano English" at bounding box center [604, 412] width 257 height 20
click at [814, 493] on div "Invoice by mail Invoice by e-mail" at bounding box center [894, 478] width 257 height 41
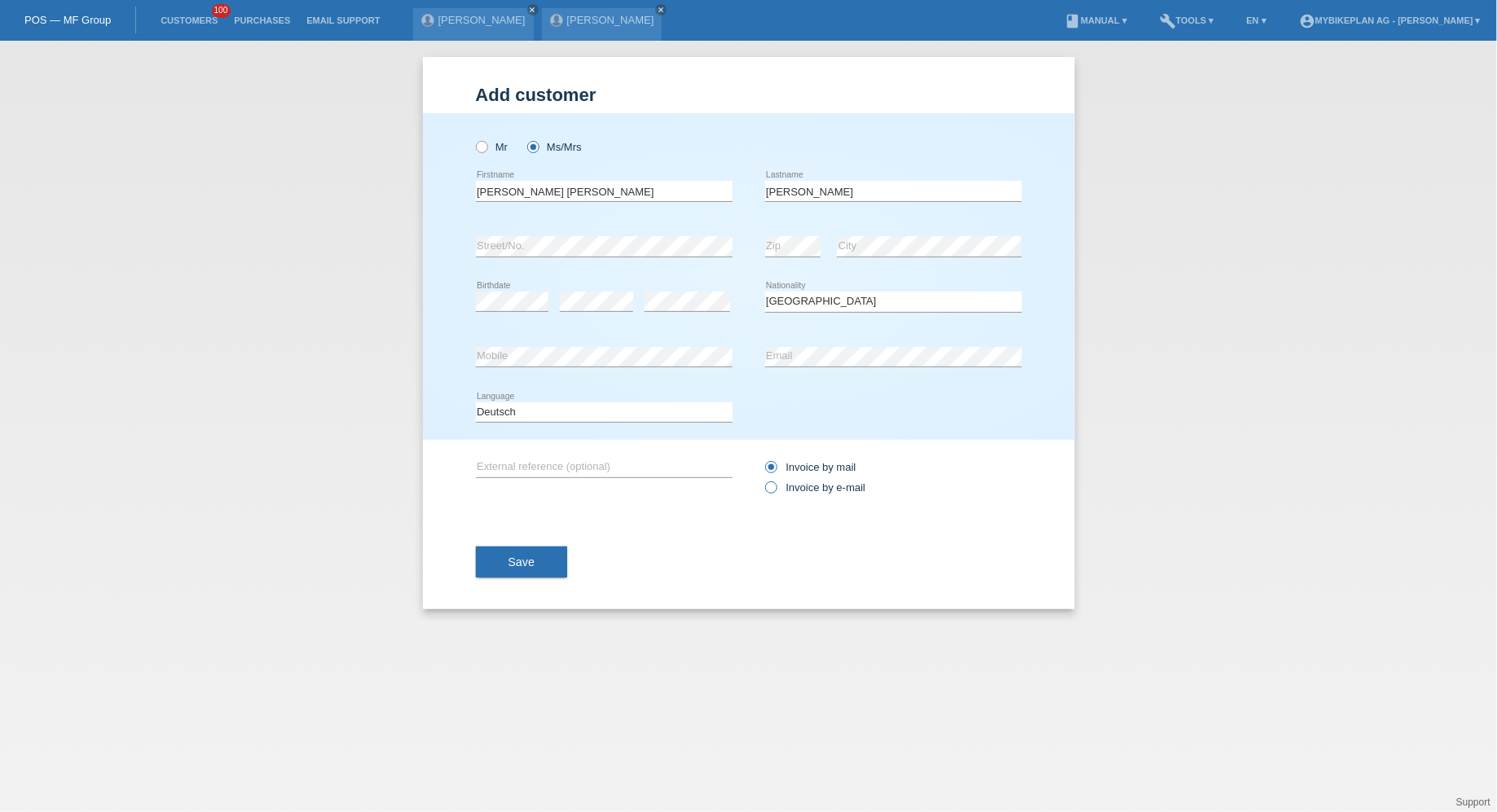
click at [830, 485] on label "Invoice by e-mail" at bounding box center [815, 487] width 101 height 12
click at [776, 485] on input "Invoice by e-mail" at bounding box center [770, 491] width 11 height 21
radio input "true"
click at [506, 543] on div "Save" at bounding box center [748, 562] width 546 height 94
click at [506, 553] on button "Save" at bounding box center [522, 562] width 92 height 31
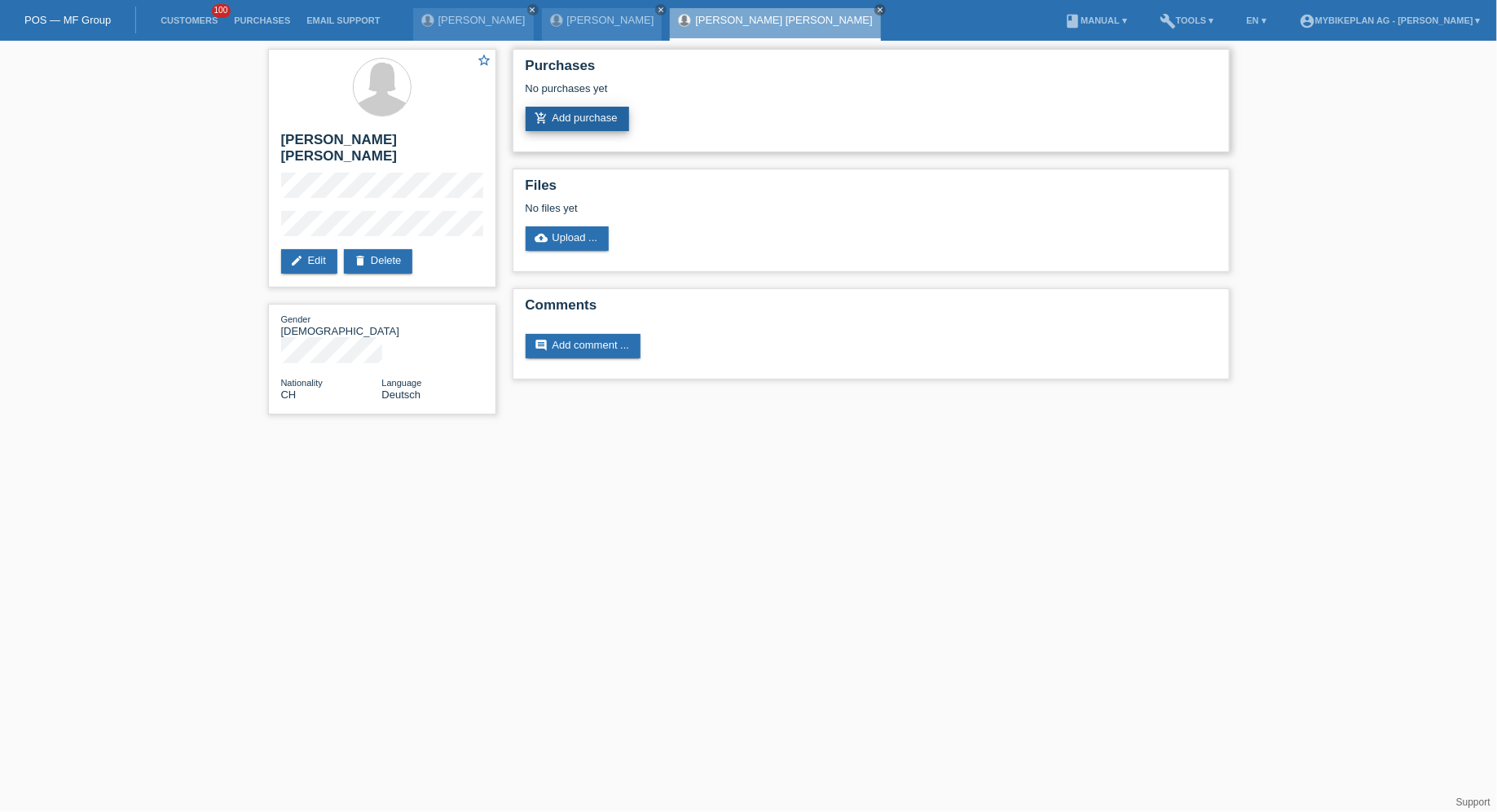
click at [593, 108] on link "add_shopping_cart Add purchase" at bounding box center [578, 119] width 104 height 25
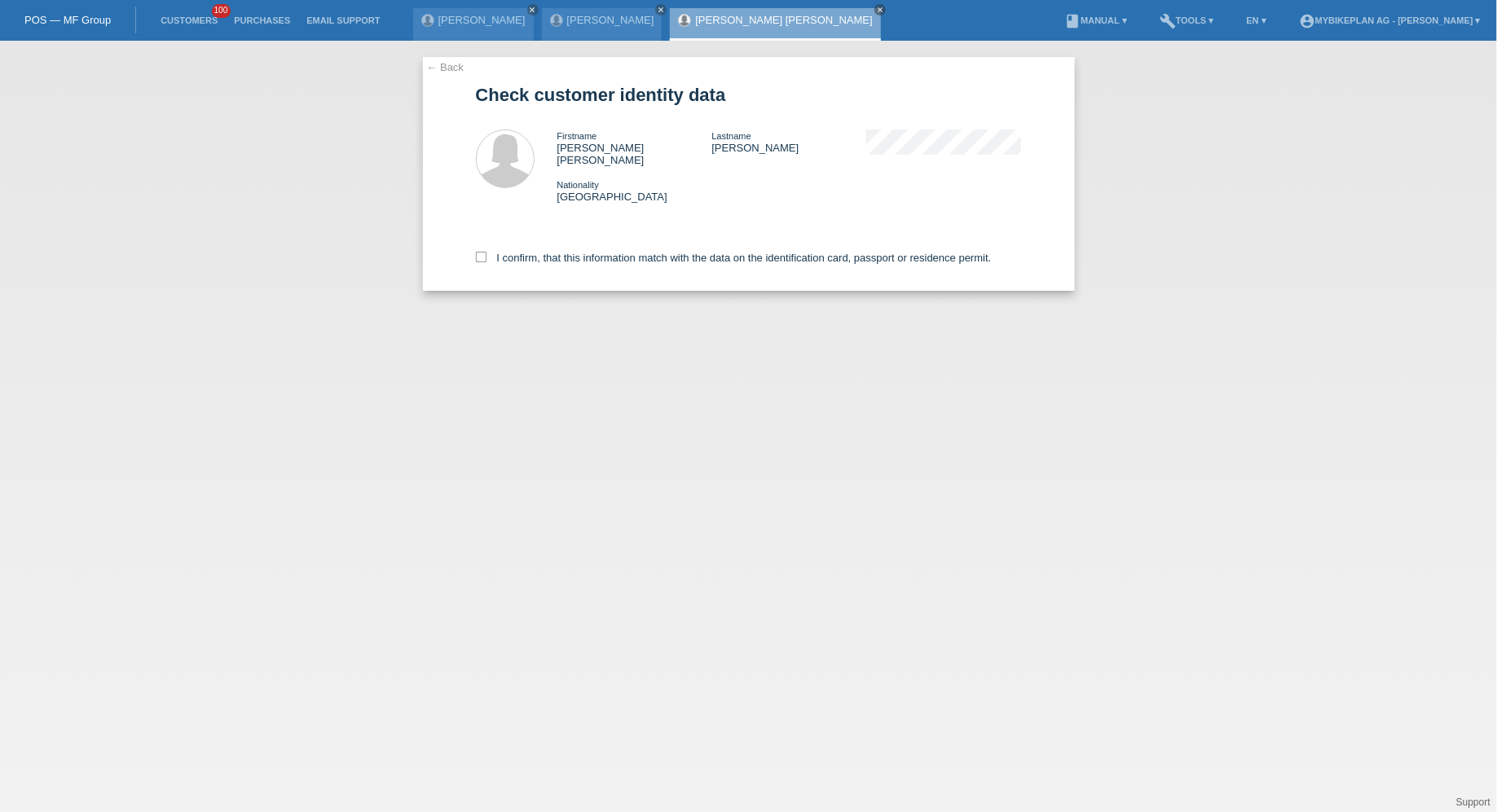
click at [667, 237] on div "I confirm, that this information match with the data on the identification card…" at bounding box center [748, 254] width 546 height 72
click at [663, 252] on label "I confirm, that this information match with the data on the identification card…" at bounding box center [734, 258] width 516 height 12
click at [487, 252] on input "I confirm, that this information match with the data on the identification card…" at bounding box center [481, 257] width 11 height 11
checkbox input "true"
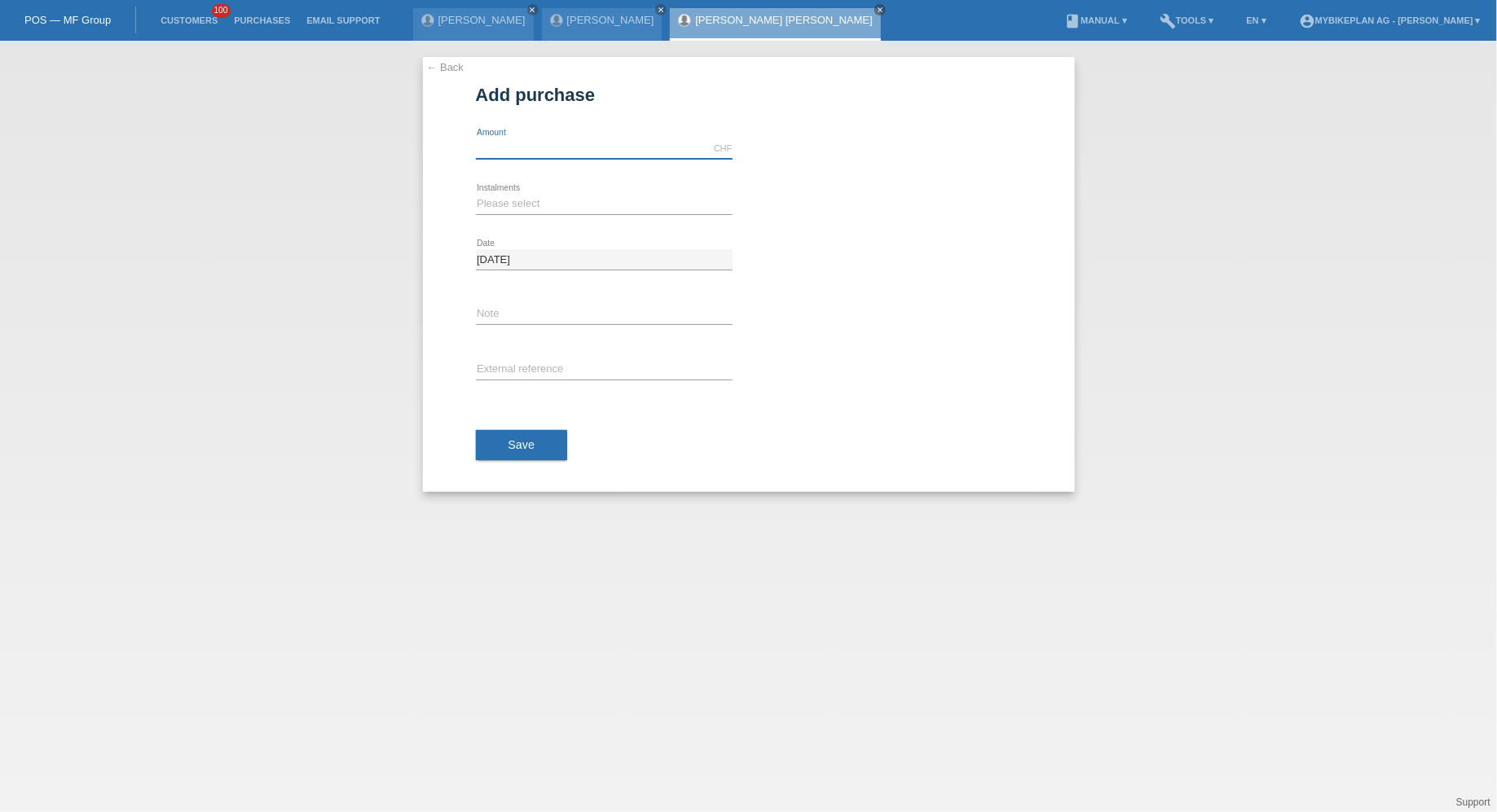
click at [537, 147] on input "text" at bounding box center [604, 148] width 257 height 21
type input "6300.00"
click at [482, 204] on select "Please select 6 instalments 12 instalments 18 instalments 24 instalments 36 ins…" at bounding box center [604, 204] width 257 height 20
click at [476, 194] on select "Please select 6 instalments 12 instalments 18 instalments 24 instalments 36 ins…" at bounding box center [604, 204] width 257 height 20
click at [504, 183] on div "Please select 6 instalments 12 instalments 18 instalments 24 instalments 36 ins…" at bounding box center [604, 204] width 257 height 55
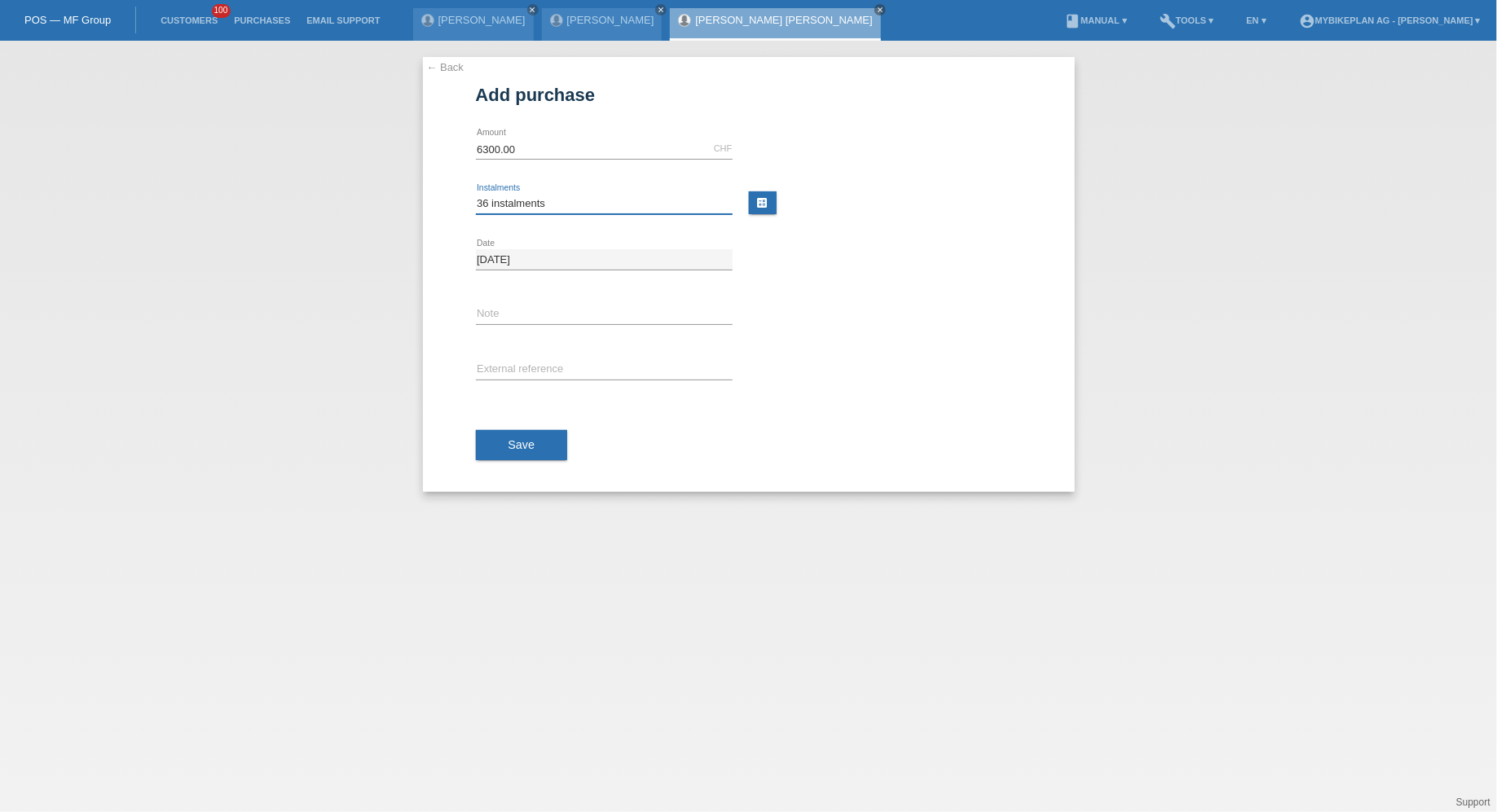
click at [504, 197] on select "Please select 6 instalments 12 instalments 18 instalments 24 instalments 36 ins…" at bounding box center [604, 204] width 257 height 20
select select "488"
click at [476, 194] on select "Please select 6 instalments 12 instalments 18 instalments 24 instalments 36 ins…" at bounding box center [604, 204] width 257 height 20
click at [513, 380] on icon at bounding box center [604, 380] width 257 height 1
click at [513, 372] on input "text" at bounding box center [604, 370] width 257 height 21
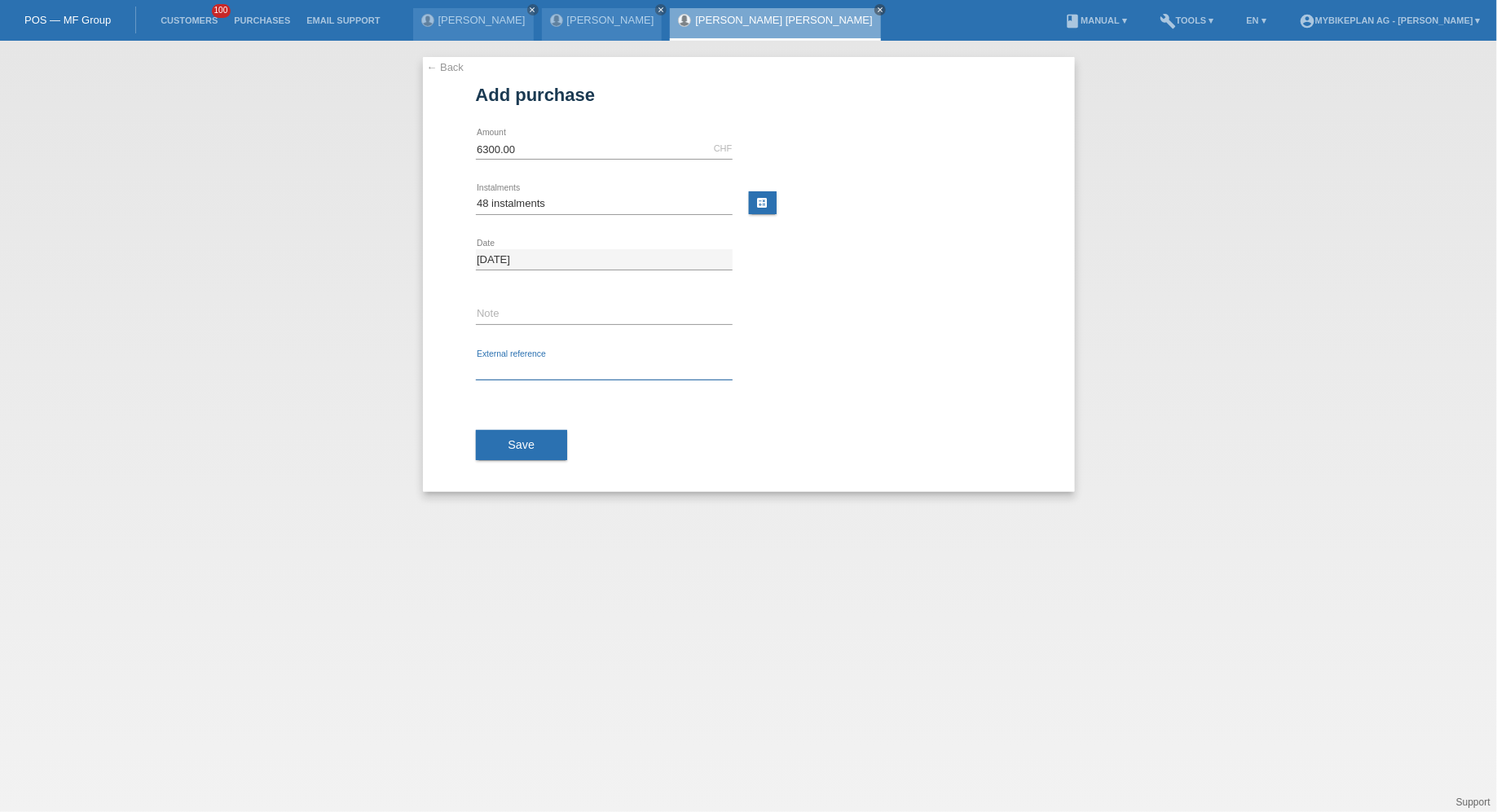
paste input "44637428883"
type input "44637428883"
click at [513, 420] on div "Save" at bounding box center [748, 445] width 546 height 94
click at [513, 438] on span "Save" at bounding box center [521, 444] width 26 height 13
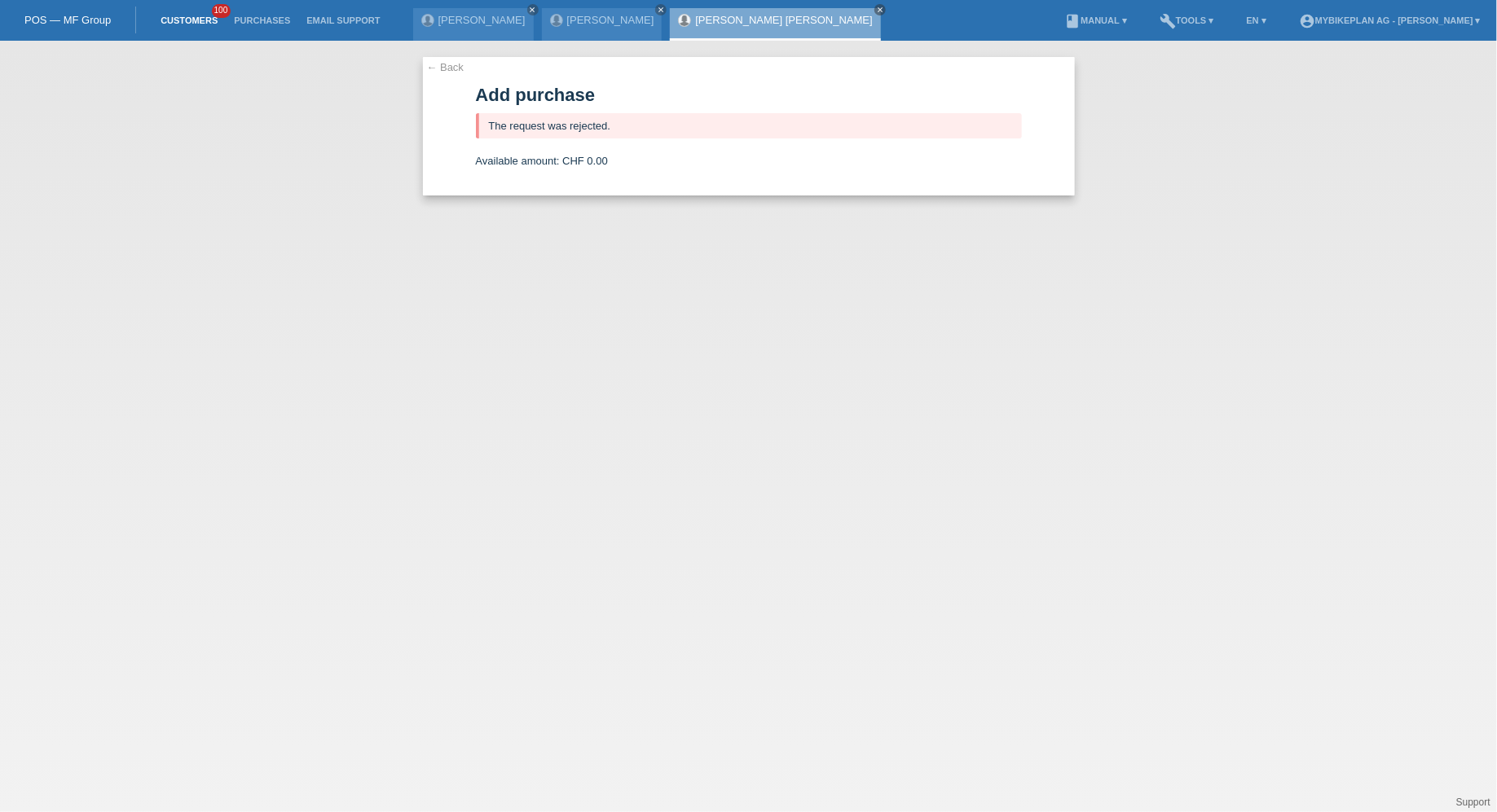
click at [178, 22] on link "Customers" at bounding box center [188, 21] width 74 height 10
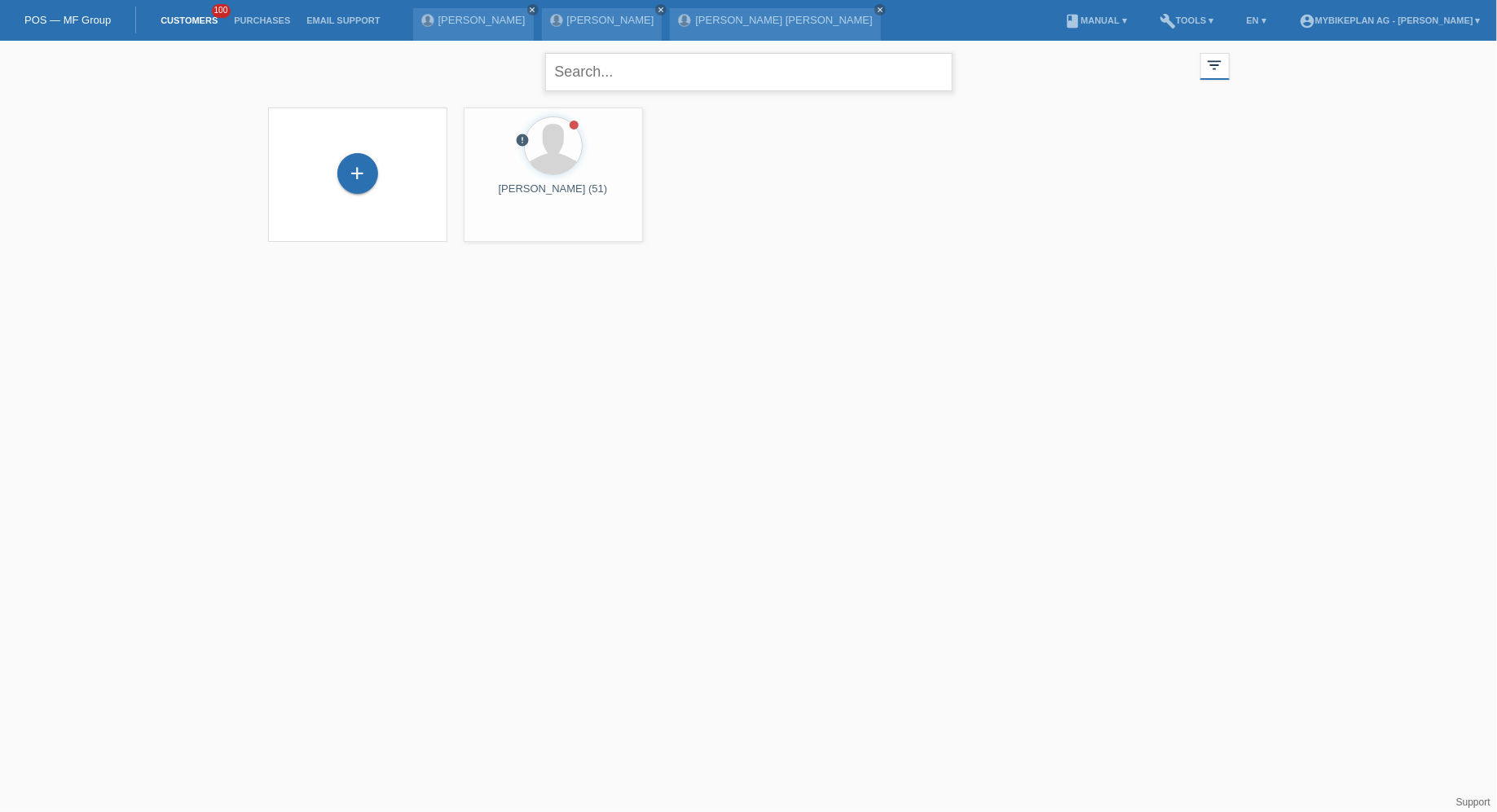
click input "text"
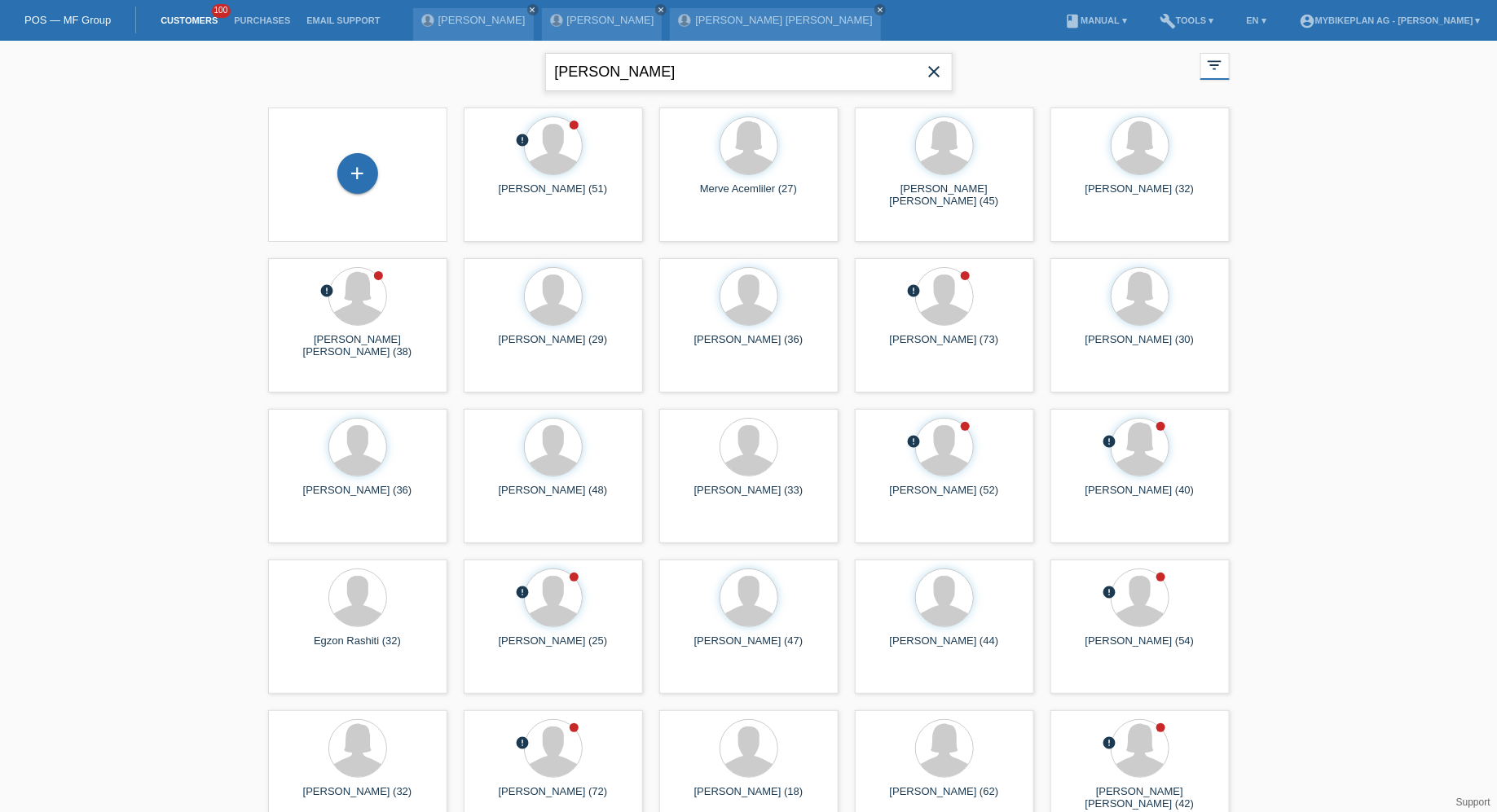
type input "ralf"
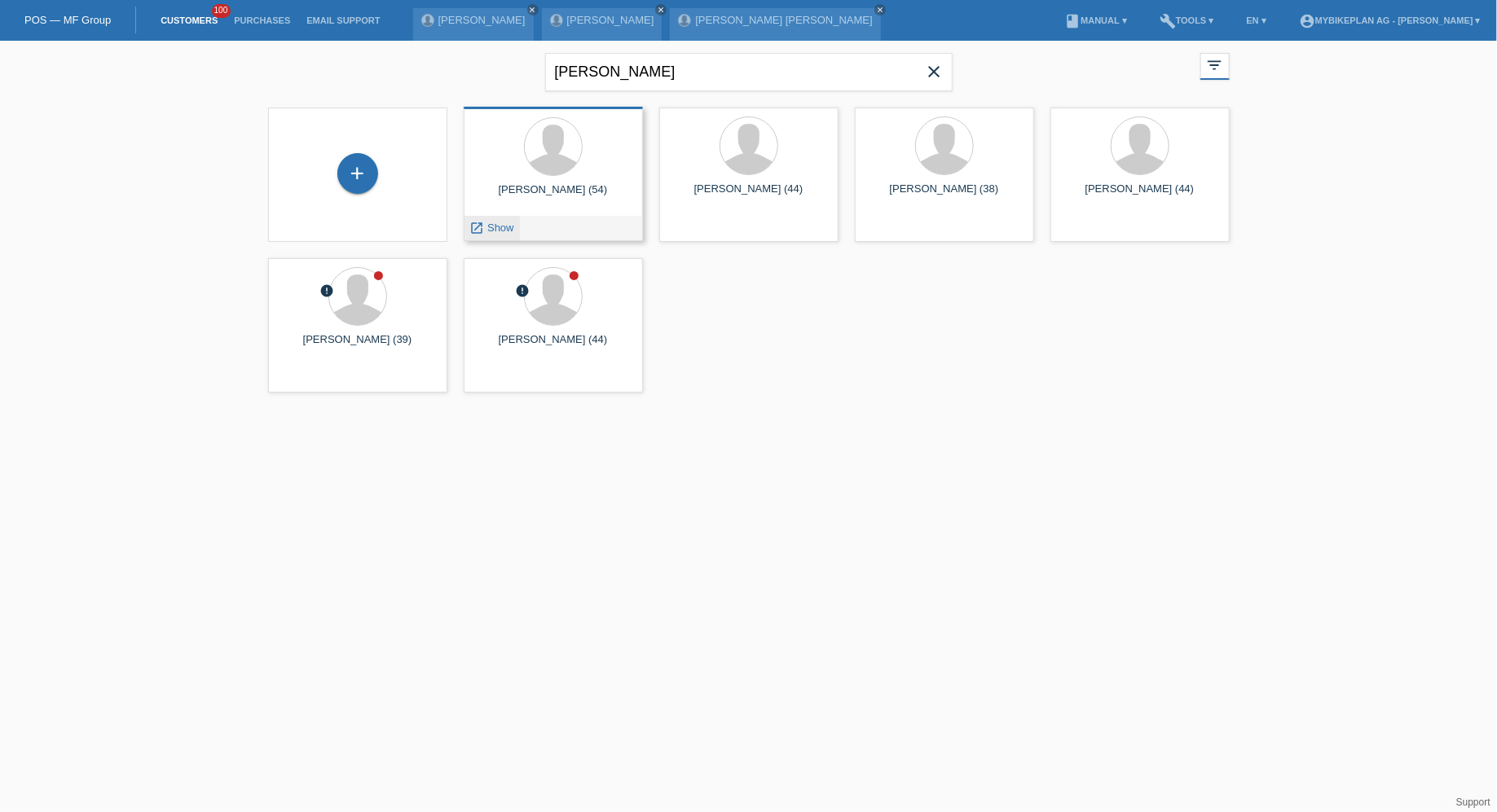
click div "launch Show"
click link "launch Show"
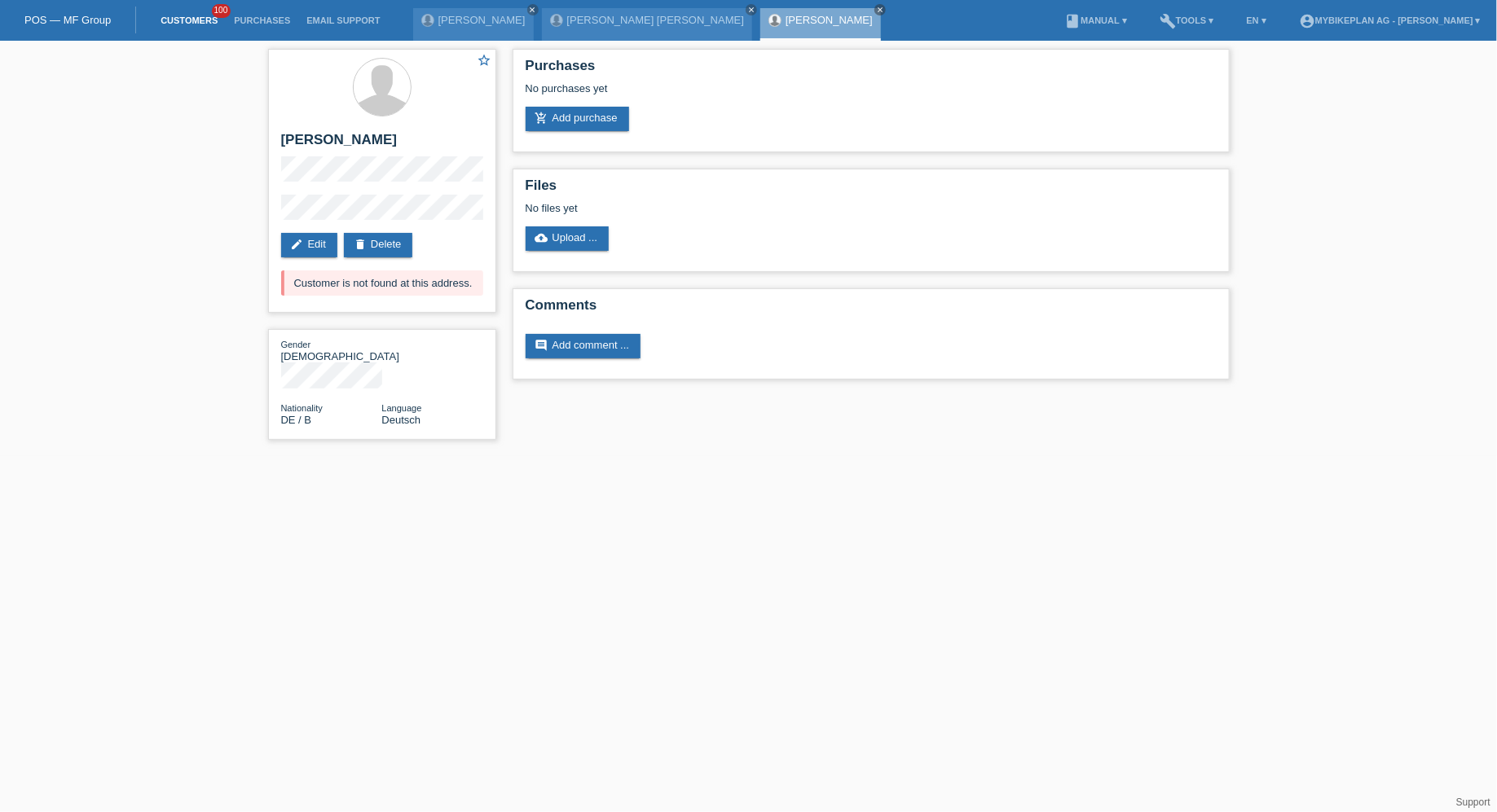
click at [161, 20] on link "Customers" at bounding box center [188, 21] width 74 height 10
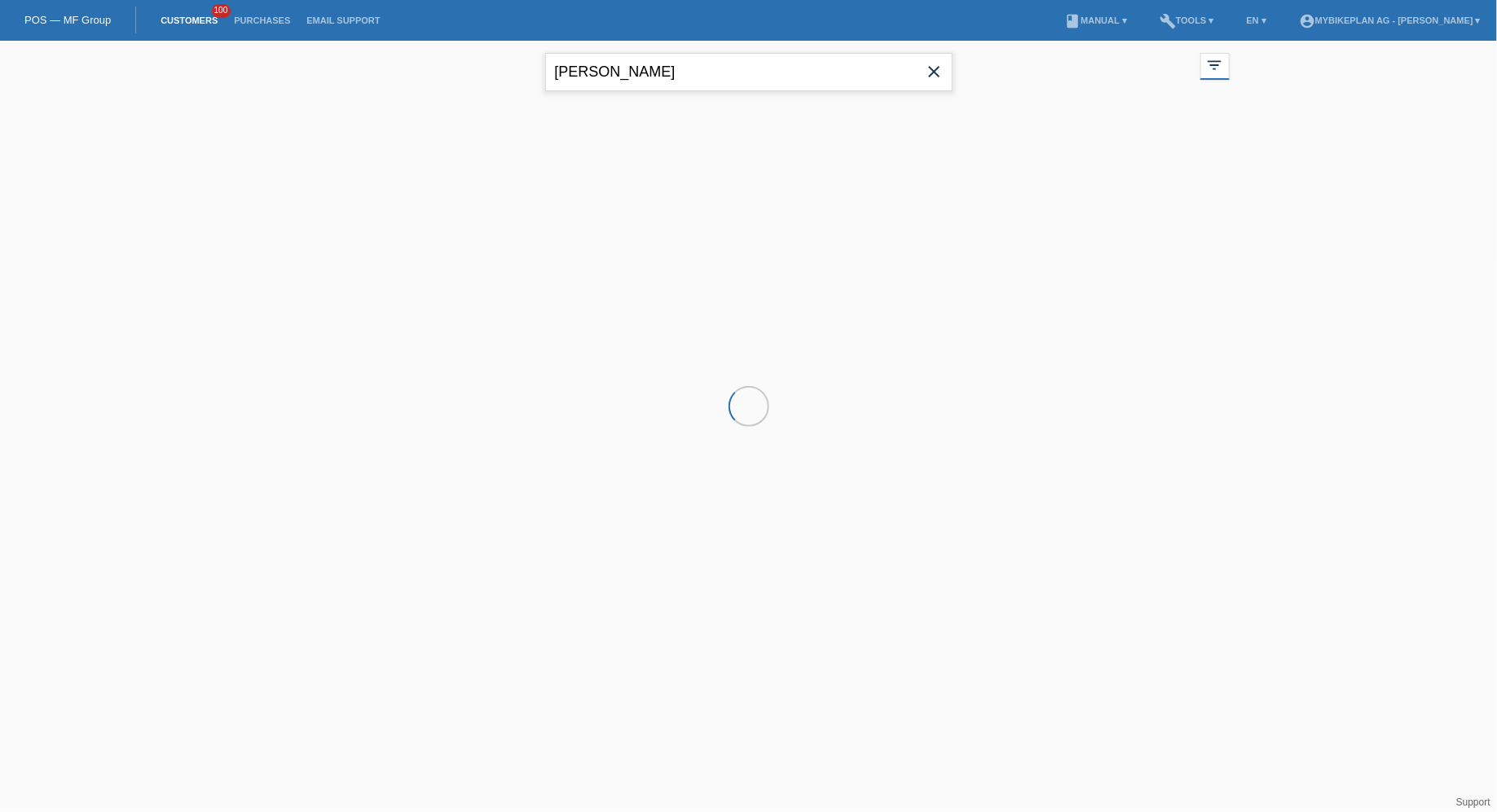
click at [651, 85] on input "[PERSON_NAME]" at bounding box center [748, 72] width 407 height 38
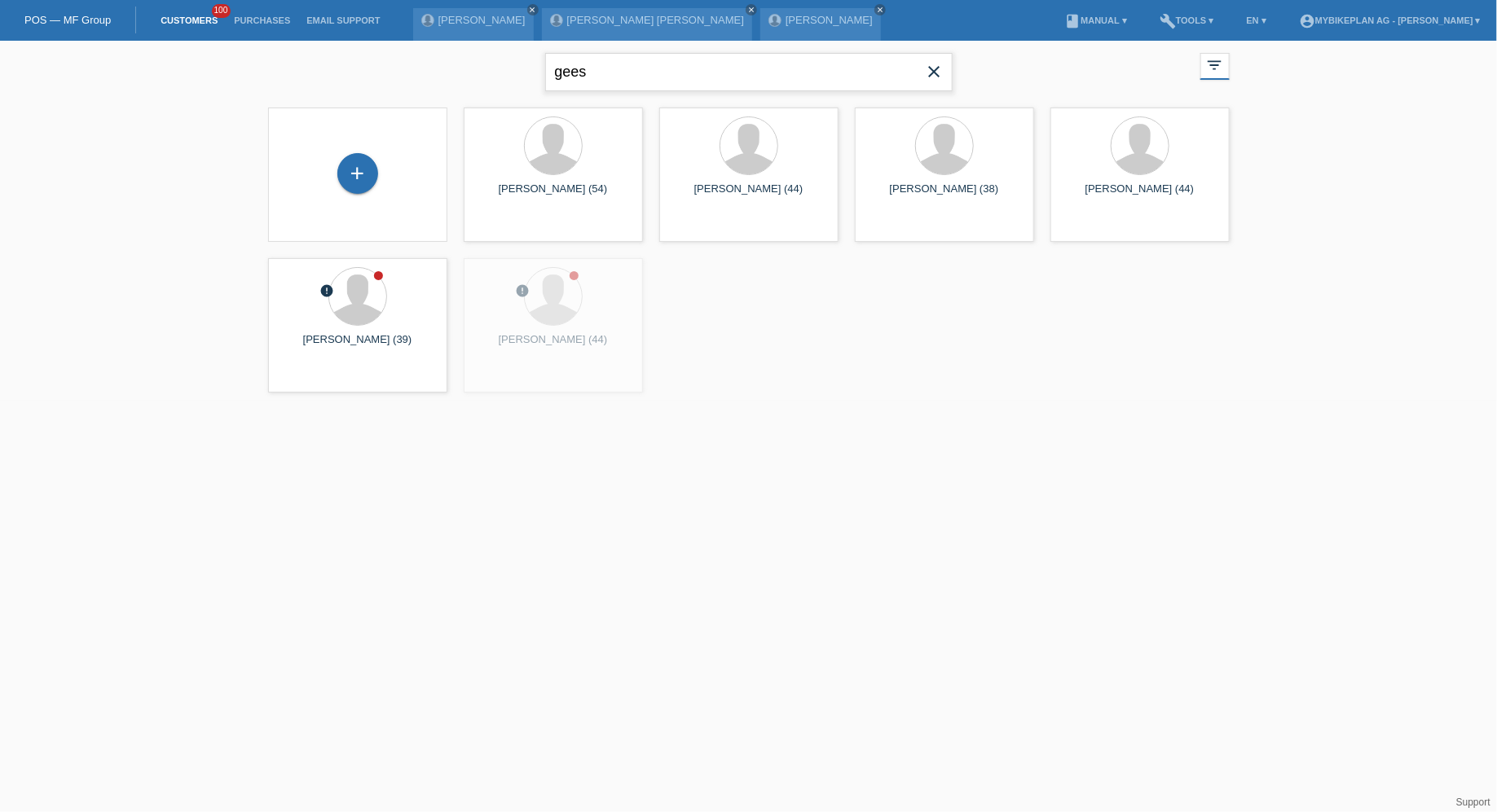
type input "gees"
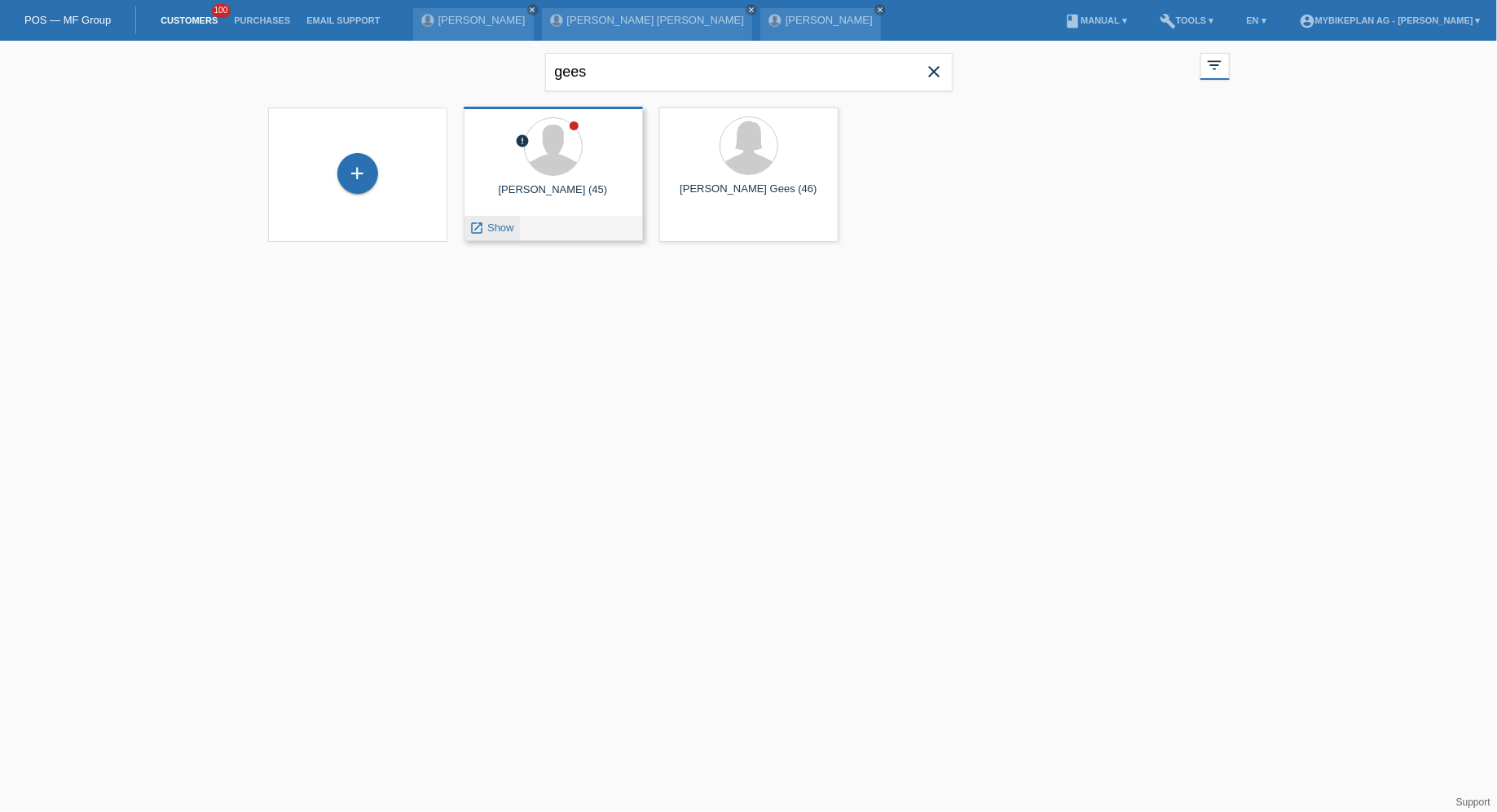
click at [490, 232] on span "Show" at bounding box center [500, 228] width 26 height 12
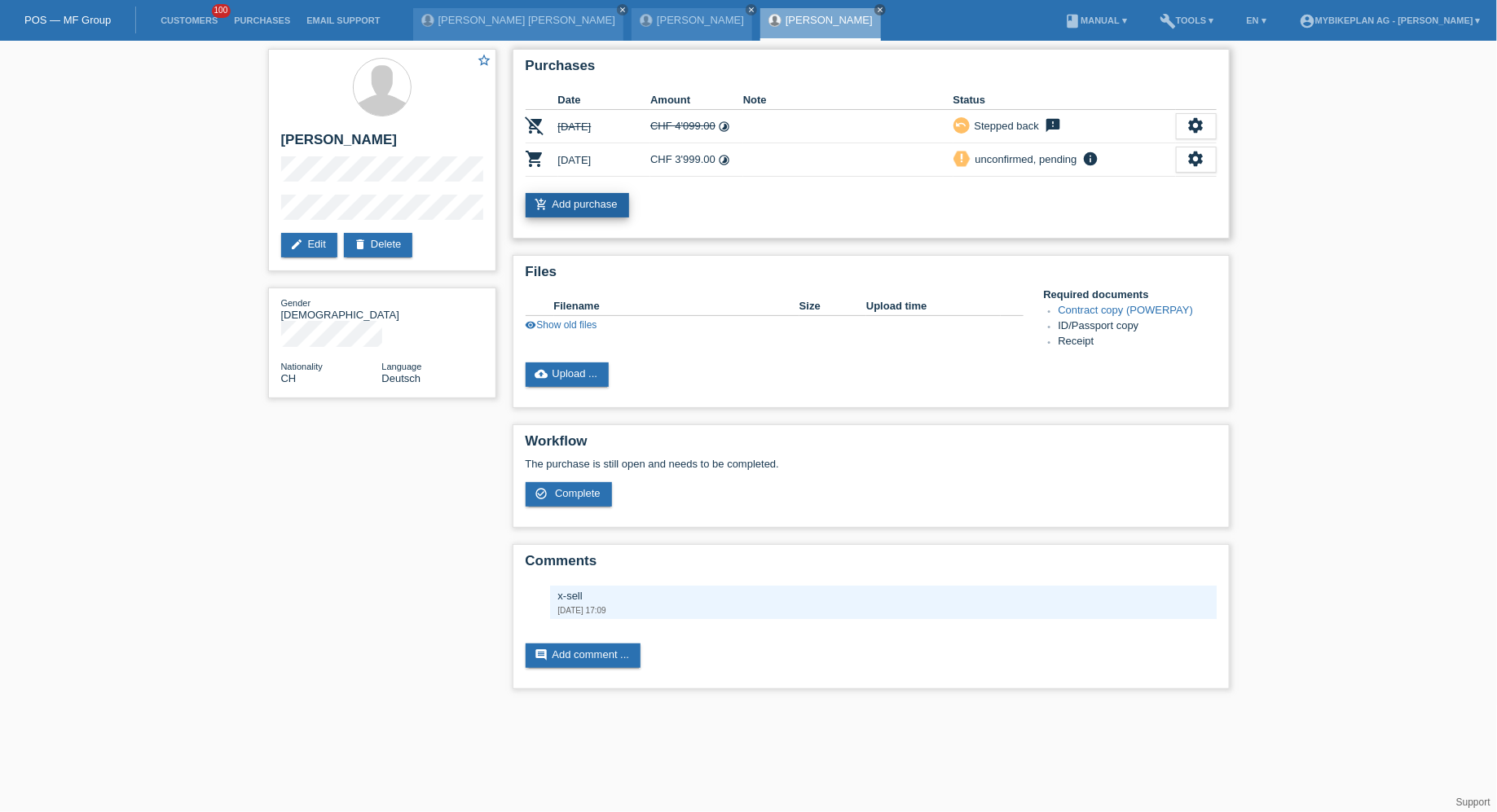
click at [601, 211] on link "add_shopping_cart Add purchase" at bounding box center [578, 205] width 104 height 25
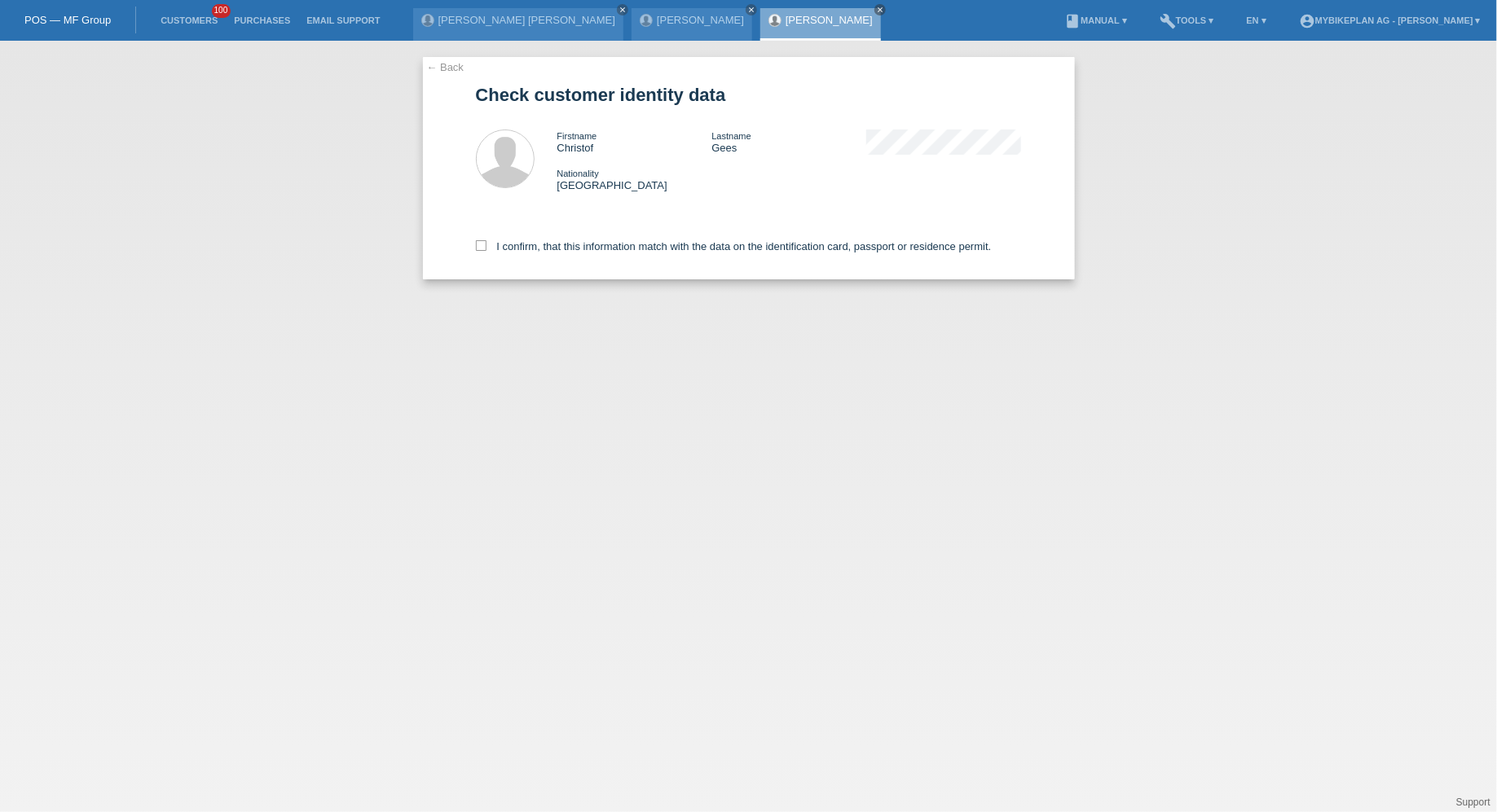
click at [590, 258] on div "I confirm, that this information match with the data on the identification card…" at bounding box center [748, 243] width 546 height 72
click at [594, 251] on label "I confirm, that this information match with the data on the identification card…" at bounding box center [734, 246] width 516 height 12
click at [487, 251] on input "I confirm, that this information match with the data on the identification card…" at bounding box center [481, 245] width 11 height 11
checkbox input "true"
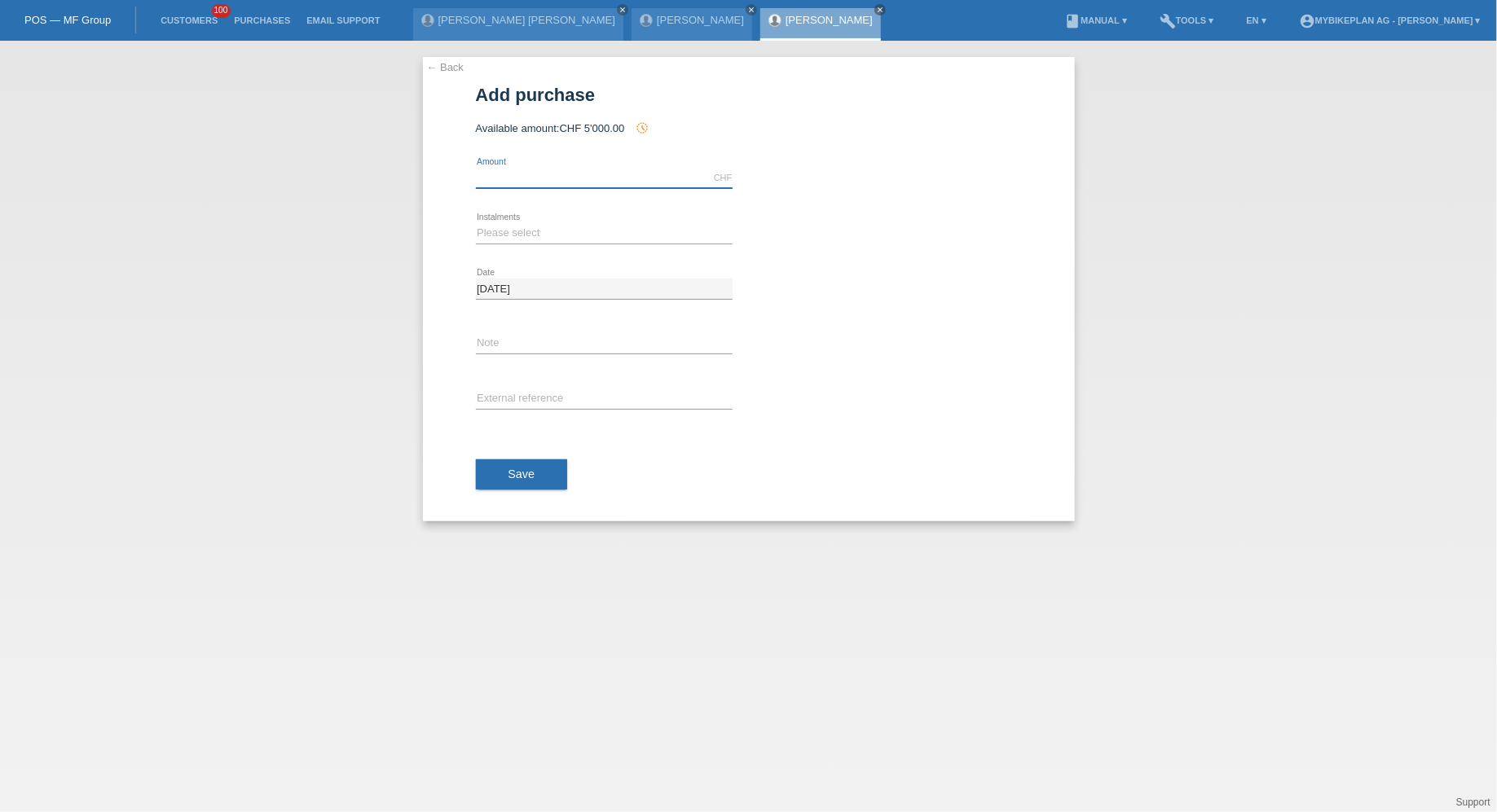
click at [481, 171] on input "text" at bounding box center [604, 178] width 257 height 21
type input "4499.00"
click at [493, 231] on select "Please select 6 instalments 12 instalments 18 instalments 24 instalments 36 ins…" at bounding box center [604, 233] width 257 height 20
click at [476, 224] on select "Please select 6 instalments 12 instalments 18 instalments 24 instalments 36 ins…" at bounding box center [604, 233] width 257 height 20
click at [513, 237] on select "Please select 6 instalments 12 instalments 18 instalments 24 instalments 36 ins…" at bounding box center [604, 233] width 257 height 20
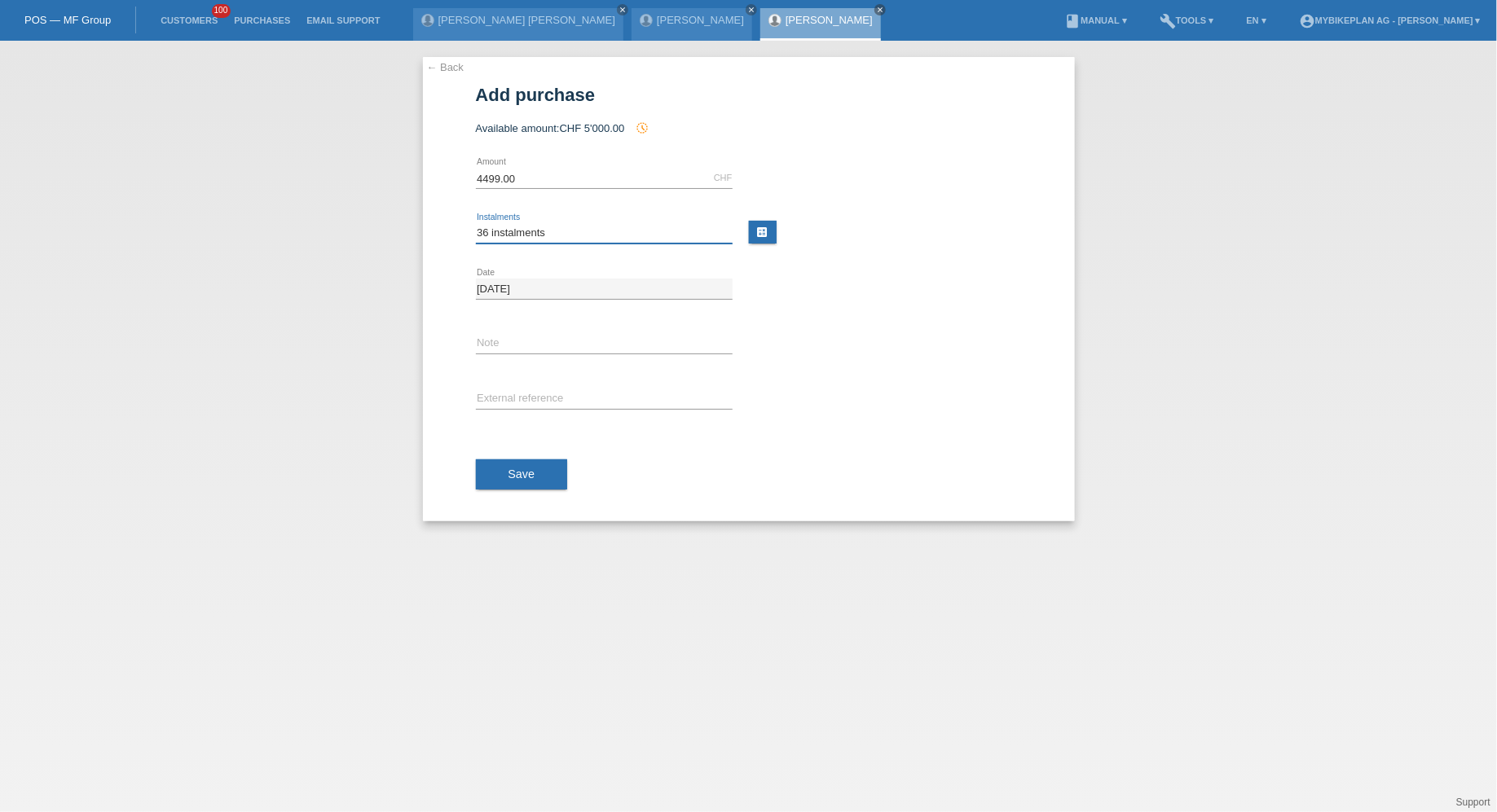
select select "488"
click at [476, 224] on select "Please select 6 instalments 12 instalments 18 instalments 24 instalments 36 ins…" at bounding box center [604, 233] width 257 height 20
click at [524, 400] on input "text" at bounding box center [604, 399] width 257 height 21
paste input "44623378338"
type input "44623378338"
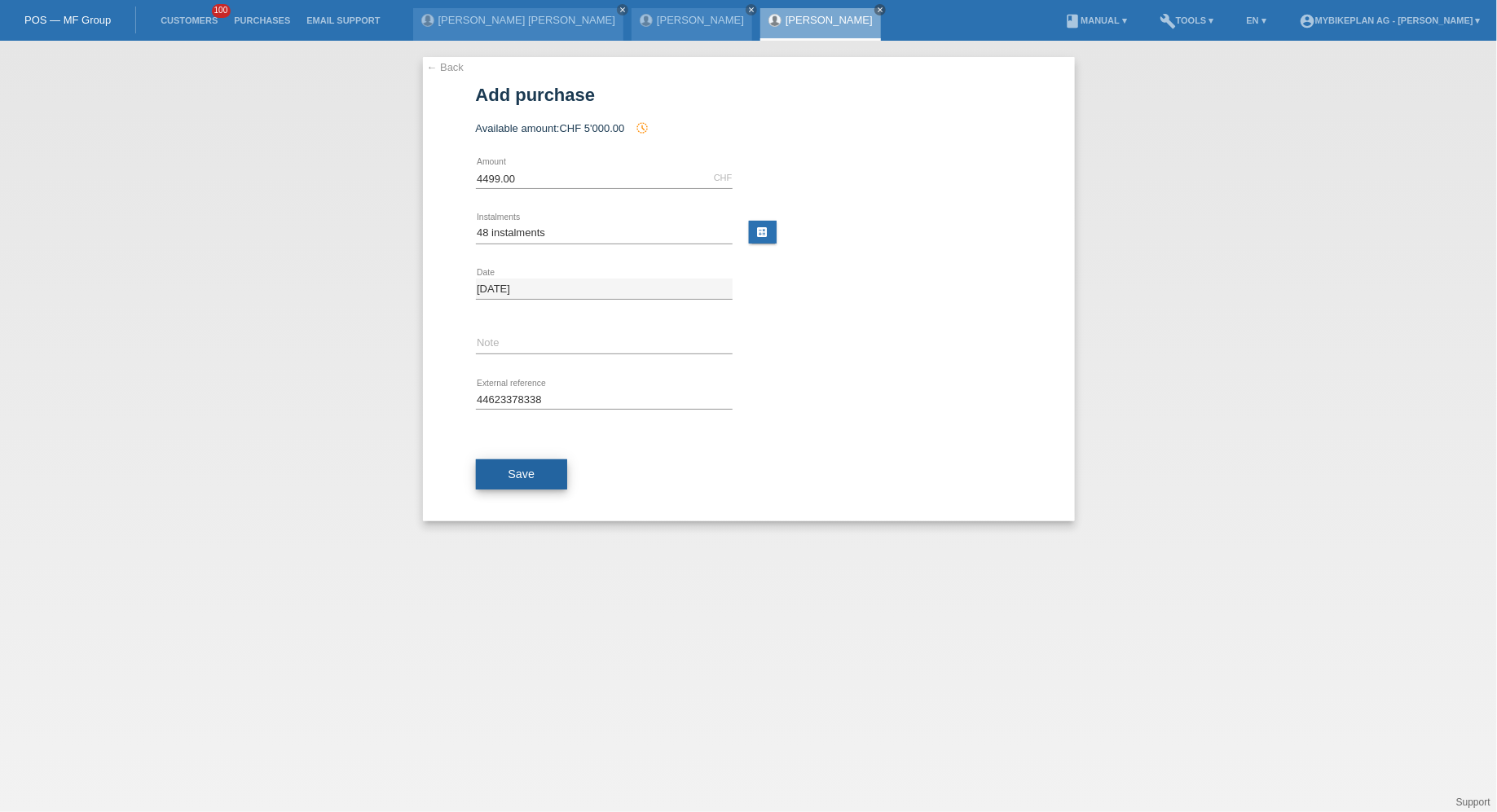
click at [521, 475] on span "Save" at bounding box center [521, 474] width 26 height 13
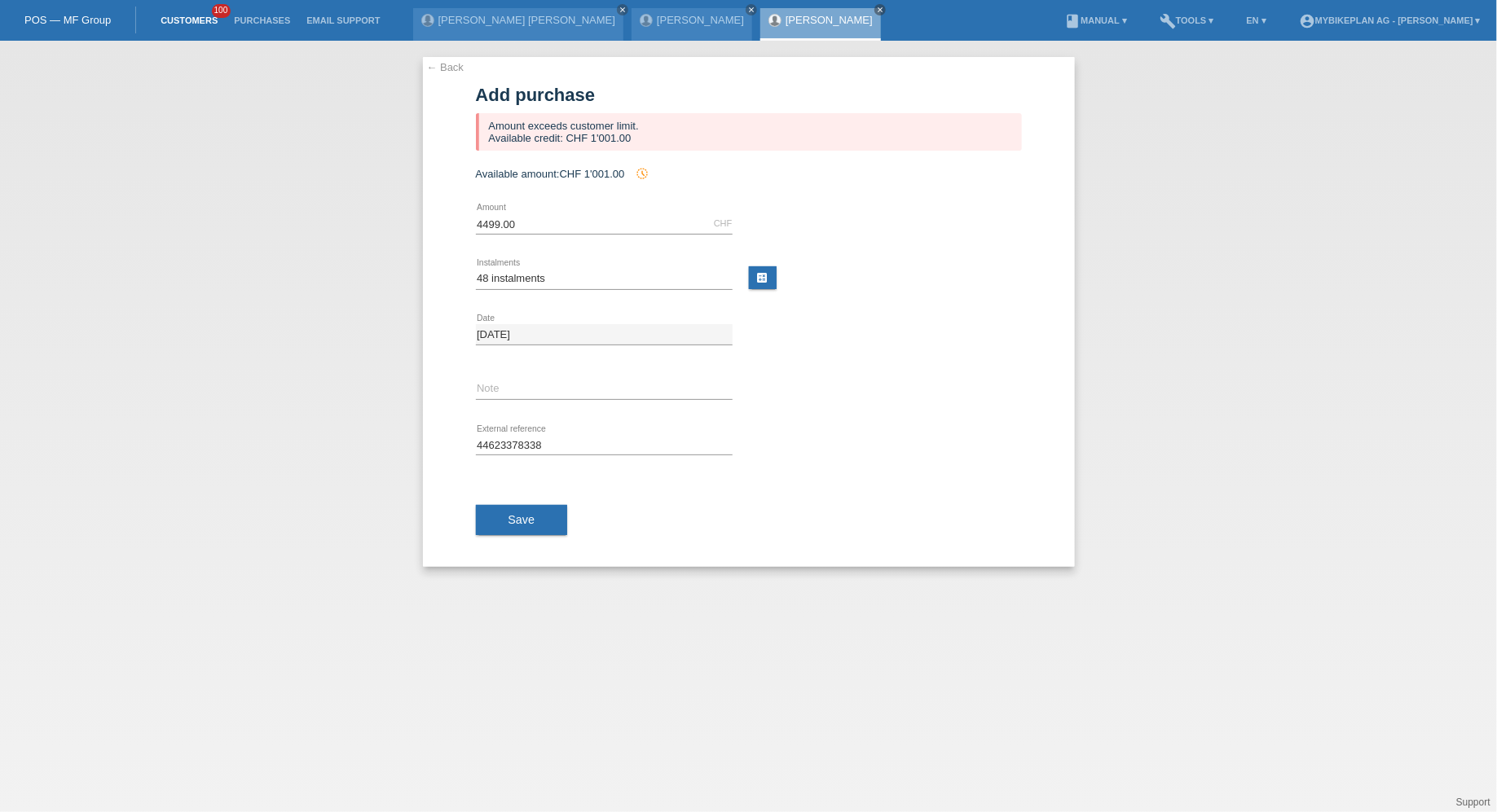
click at [198, 25] on link "Customers" at bounding box center [188, 21] width 74 height 10
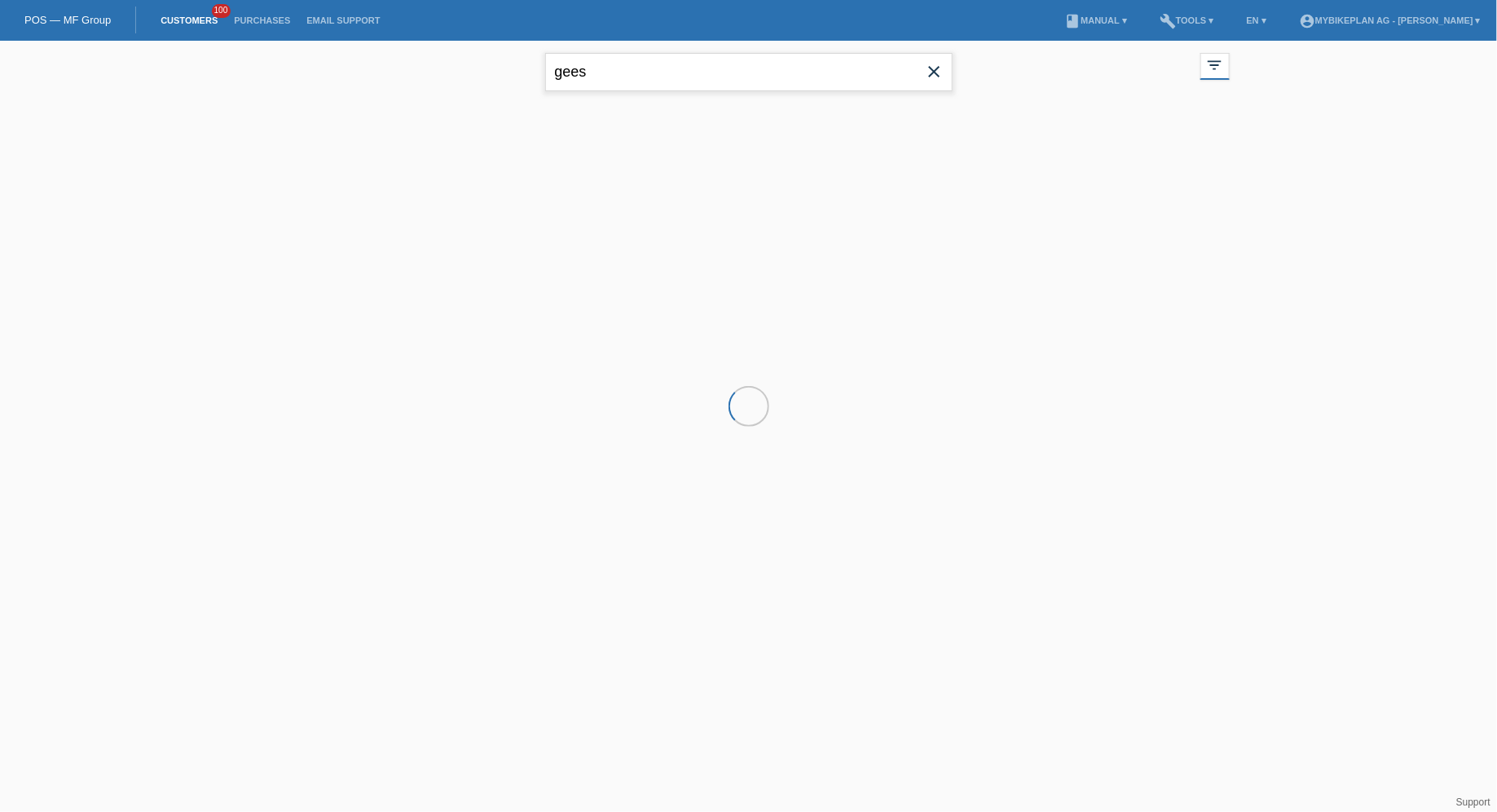
click at [624, 81] on input "gees" at bounding box center [748, 72] width 407 height 38
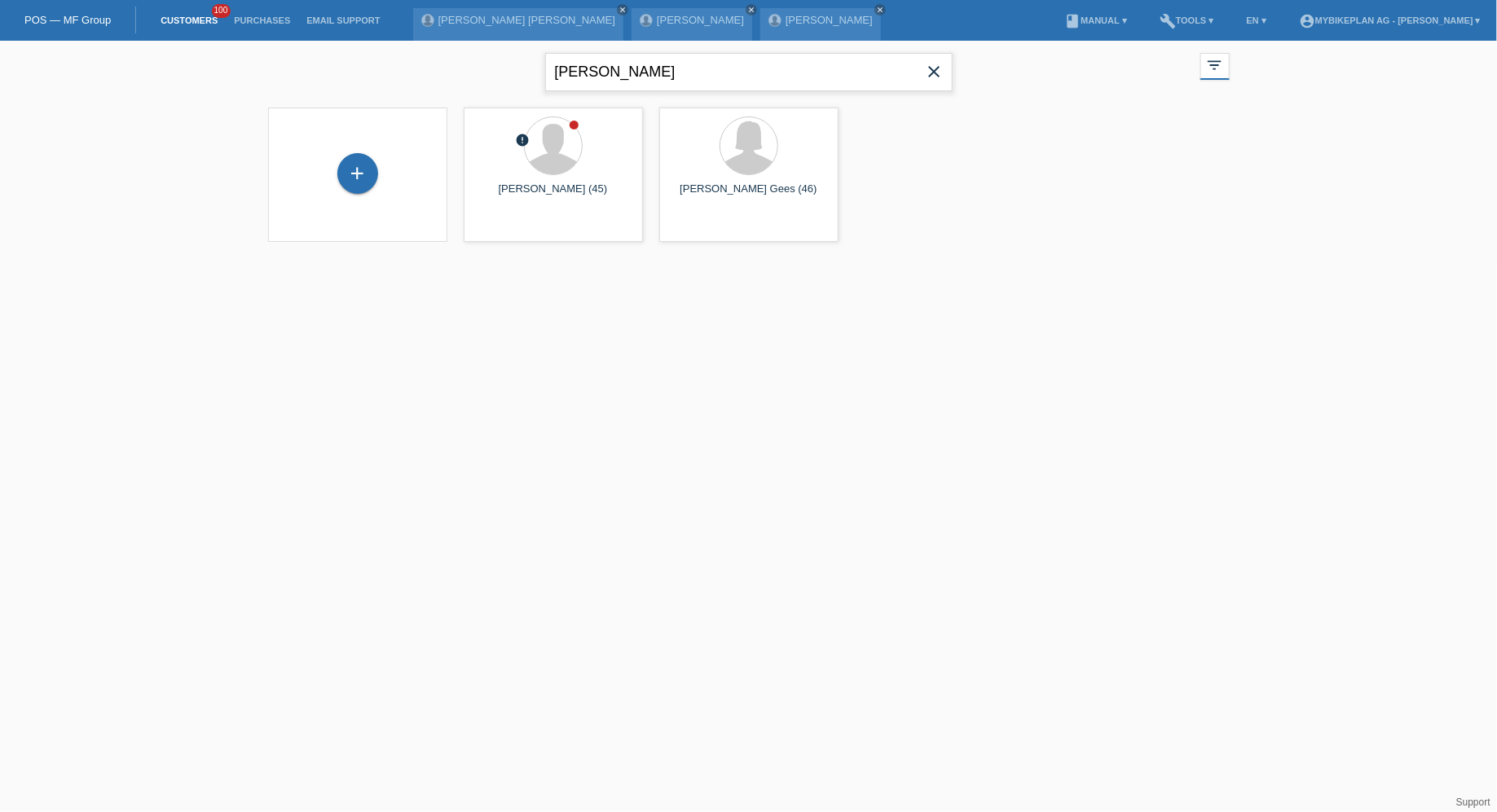
type input "[PERSON_NAME]"
click at [493, 227] on span "Show" at bounding box center [500, 228] width 26 height 12
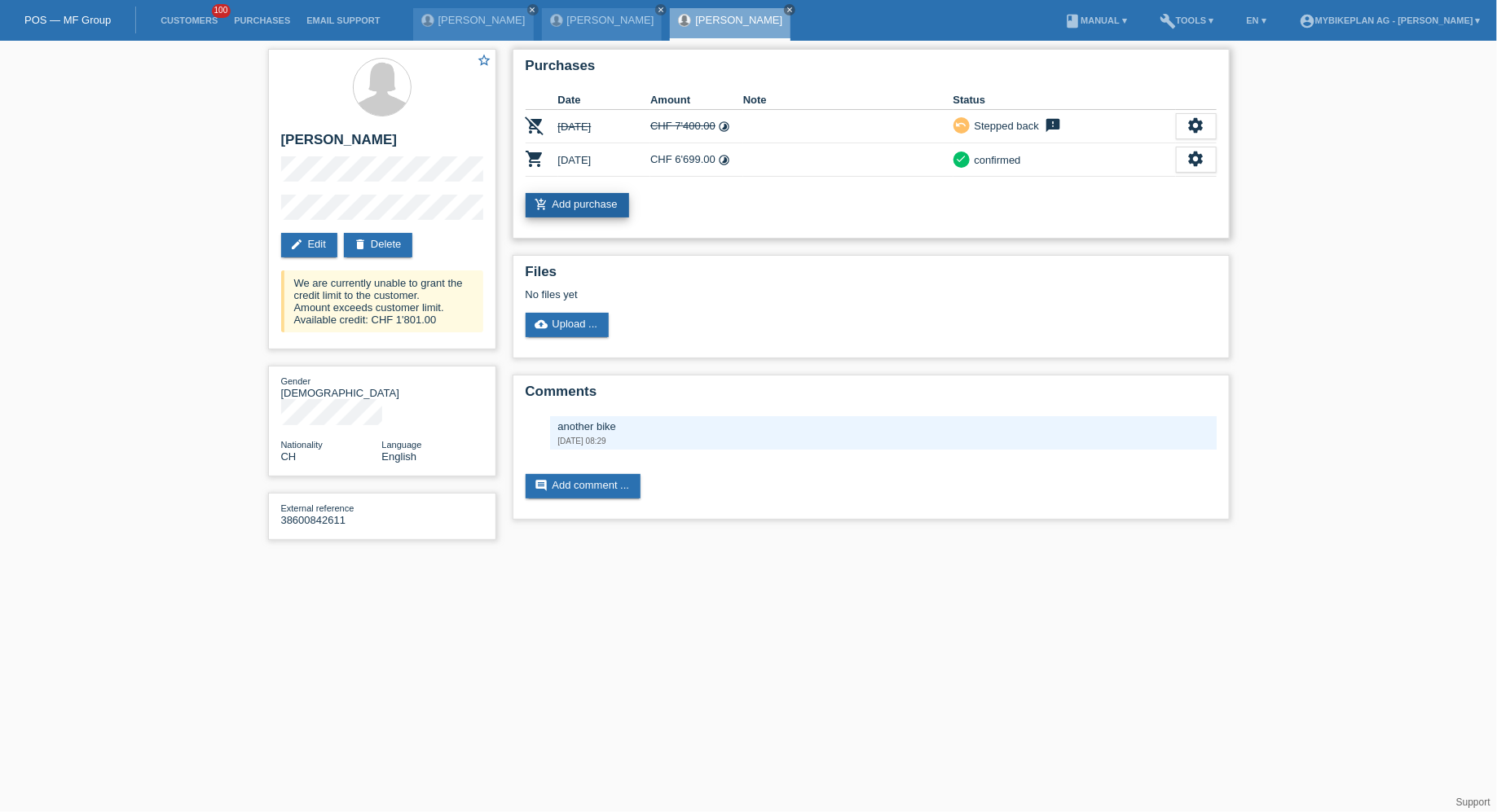
click at [532, 200] on link "add_shopping_cart Add purchase" at bounding box center [578, 205] width 104 height 25
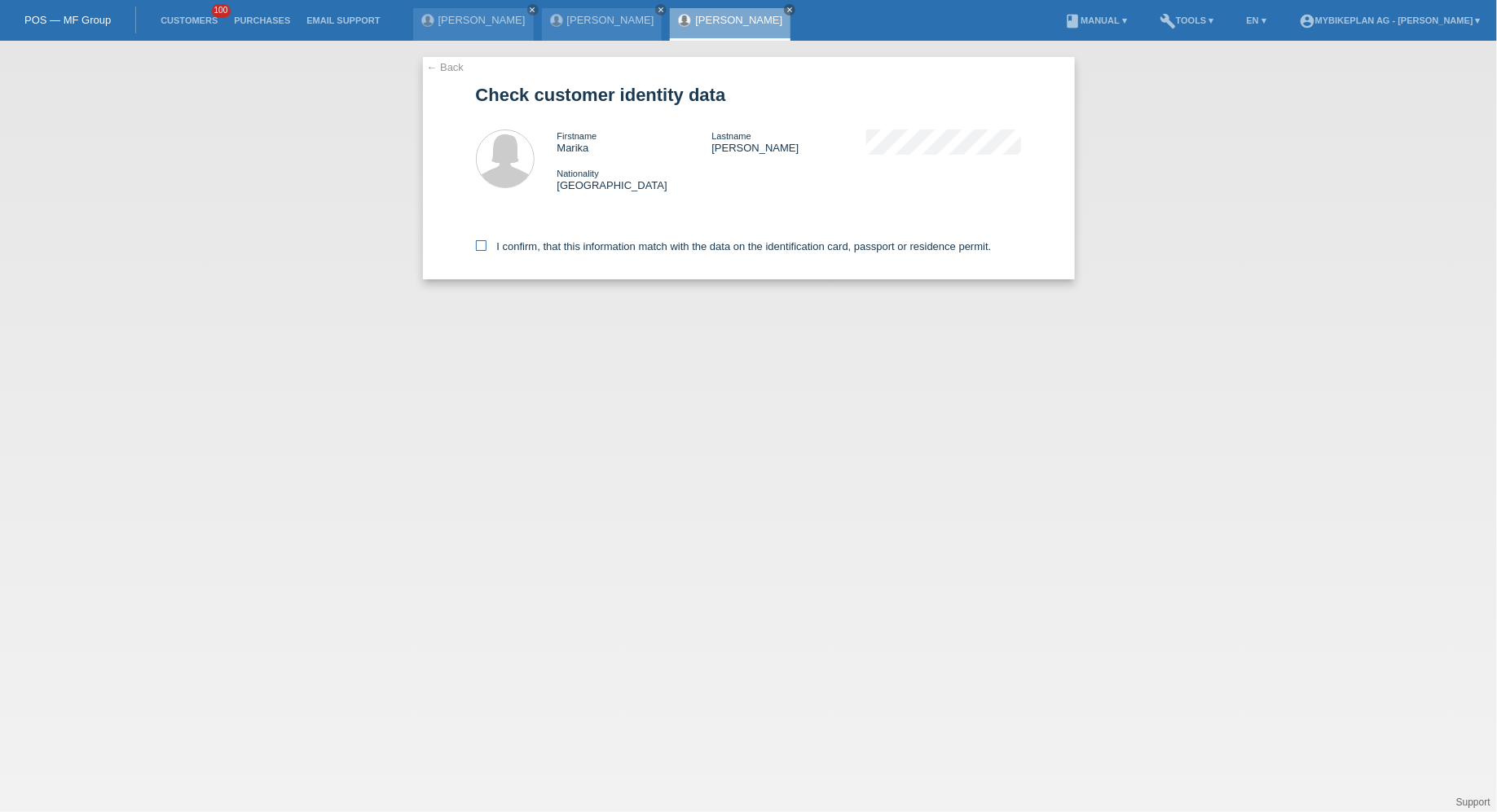
click at [549, 244] on label "I confirm, that this information match with the data on the identification card…" at bounding box center [734, 246] width 516 height 12
click at [487, 244] on input "I confirm, that this information match with the data on the identification card…" at bounding box center [481, 245] width 11 height 11
checkbox input "true"
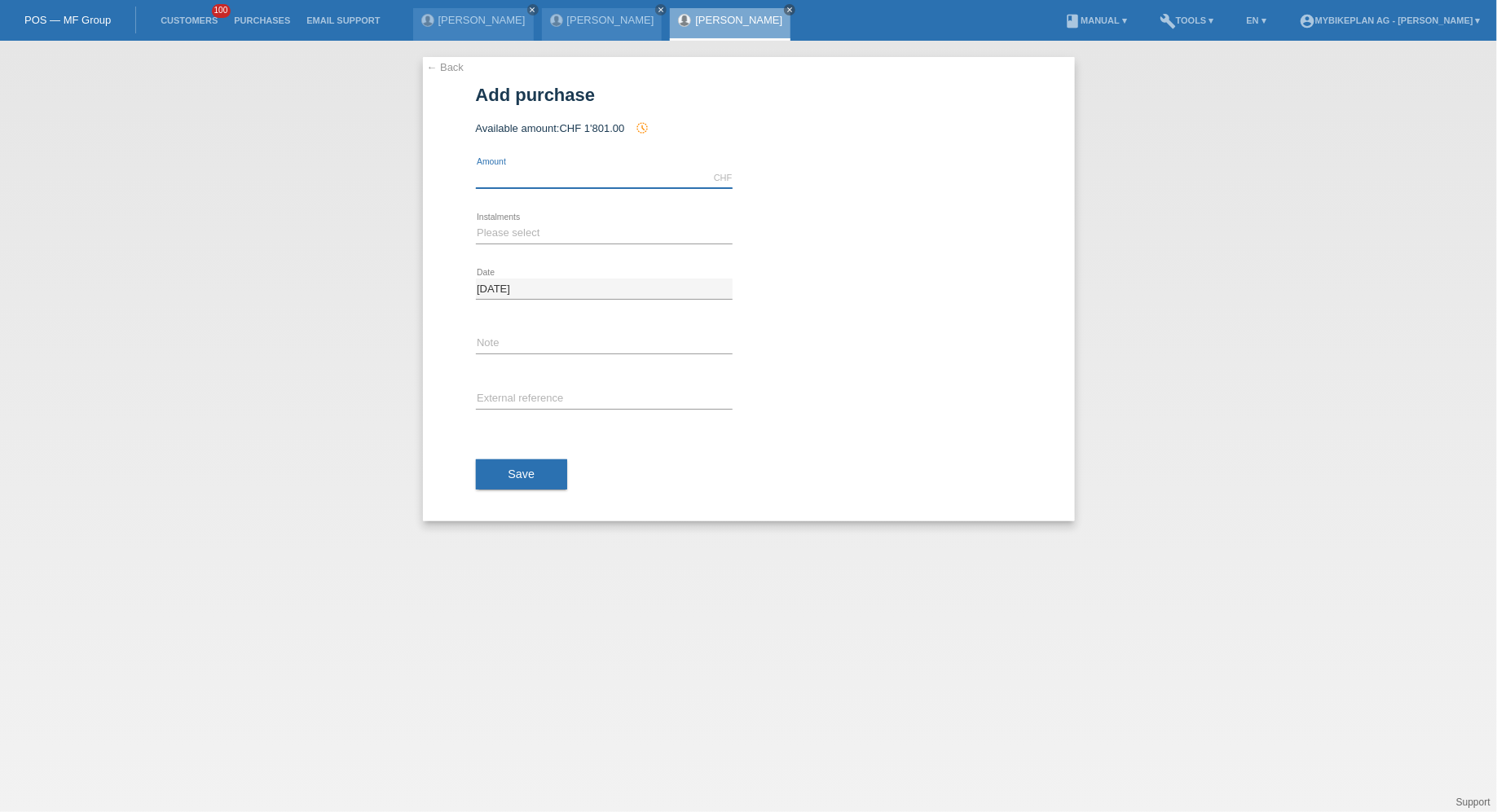
click at [520, 170] on input "text" at bounding box center [604, 178] width 257 height 21
type input "2642.77"
click at [498, 224] on select "Please select 6 instalments 12 instalments 18 instalments 24 instalments 36 ins…" at bounding box center [604, 233] width 257 height 20
select select "488"
click at [476, 224] on select "Please select 6 instalments 12 instalments 18 instalments 24 instalments 36 ins…" at bounding box center [604, 233] width 257 height 20
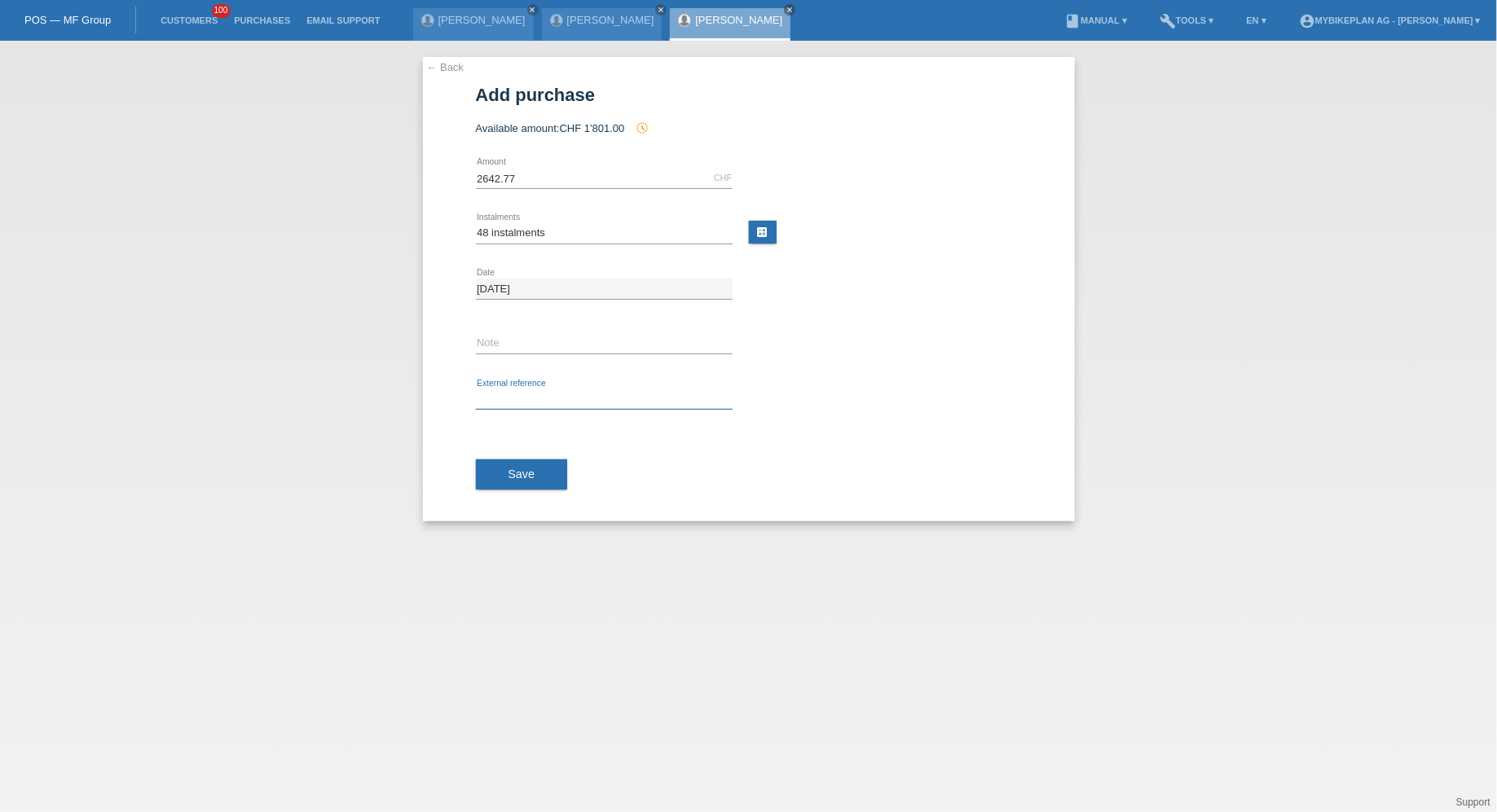
click at [524, 394] on input "text" at bounding box center [604, 399] width 257 height 21
paste input "44692040828"
type input "44692040828"
click at [525, 498] on div "Save" at bounding box center [748, 475] width 546 height 94
click at [512, 479] on button "Save" at bounding box center [522, 476] width 92 height 31
